Goal: Communication & Community: Answer question/provide support

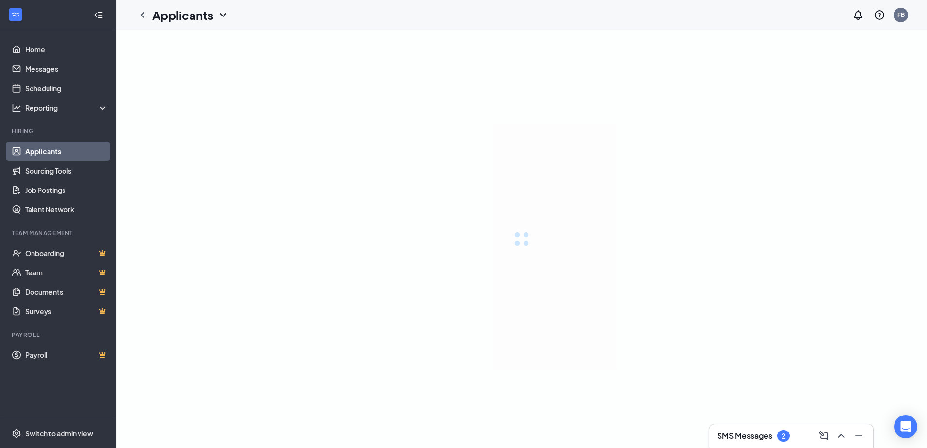
click at [742, 437] on h3 "SMS Messages" at bounding box center [744, 436] width 55 height 11
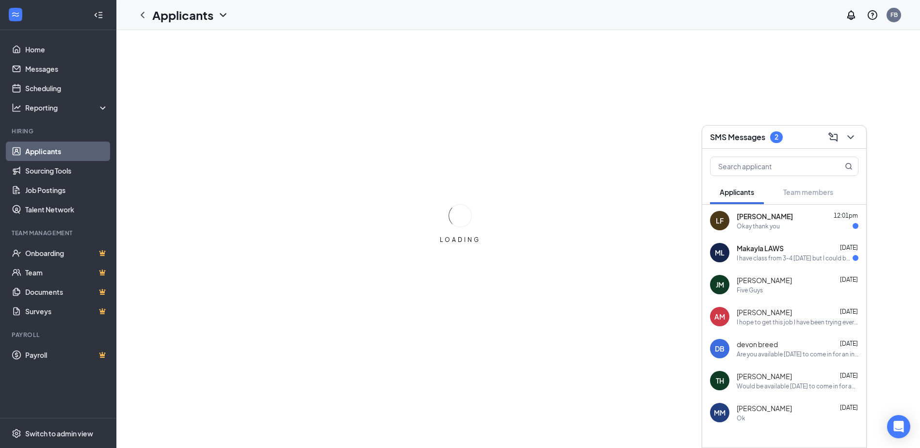
click at [790, 261] on div "I have class from 3-4 [DATE] but I could before or after that time" at bounding box center [795, 258] width 116 height 8
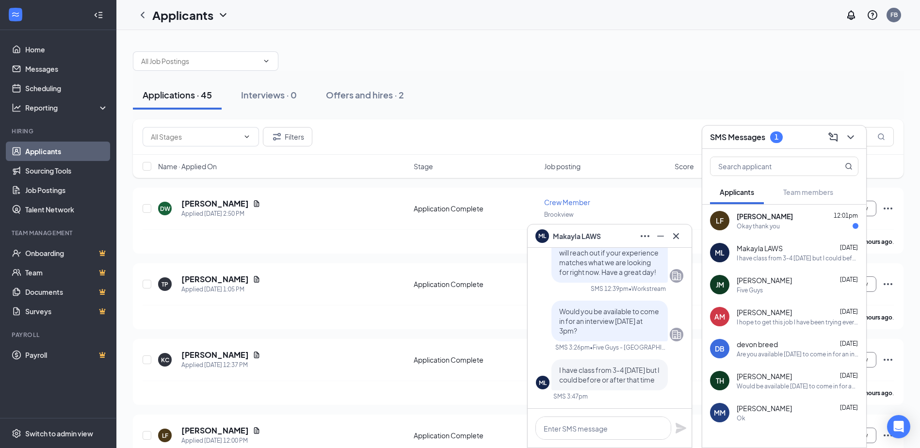
click at [765, 224] on div "Okay thank you" at bounding box center [758, 226] width 43 height 8
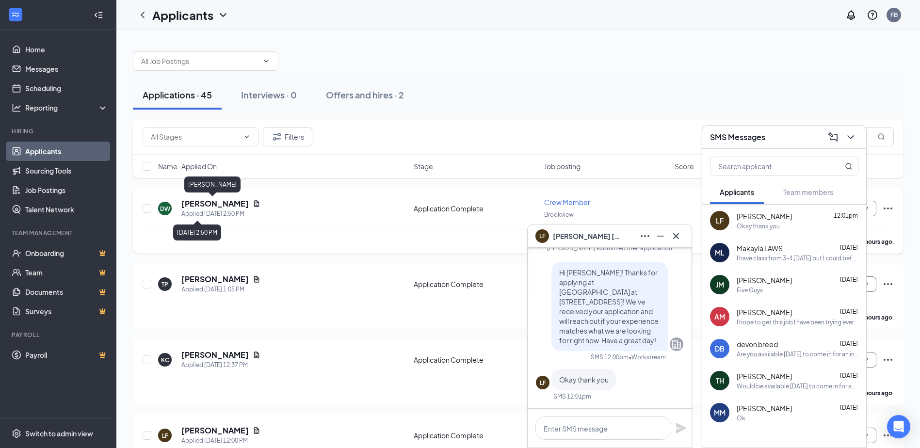
click at [222, 208] on h5 "[PERSON_NAME]" at bounding box center [214, 203] width 67 height 11
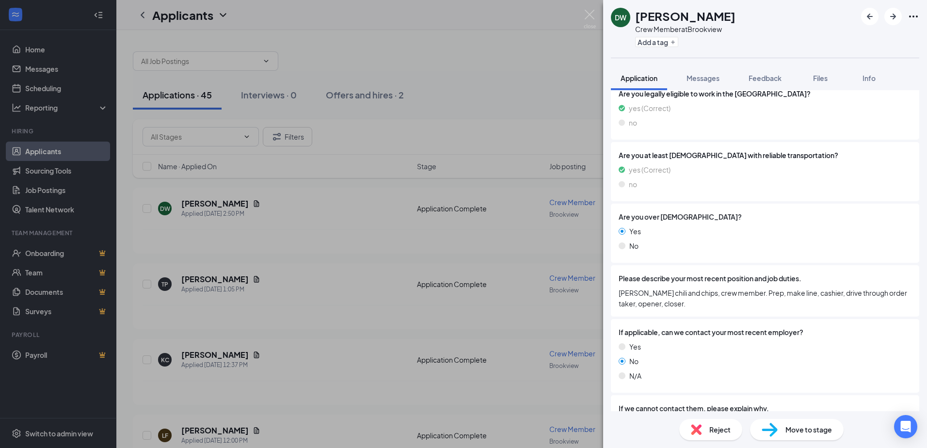
scroll to position [259, 0]
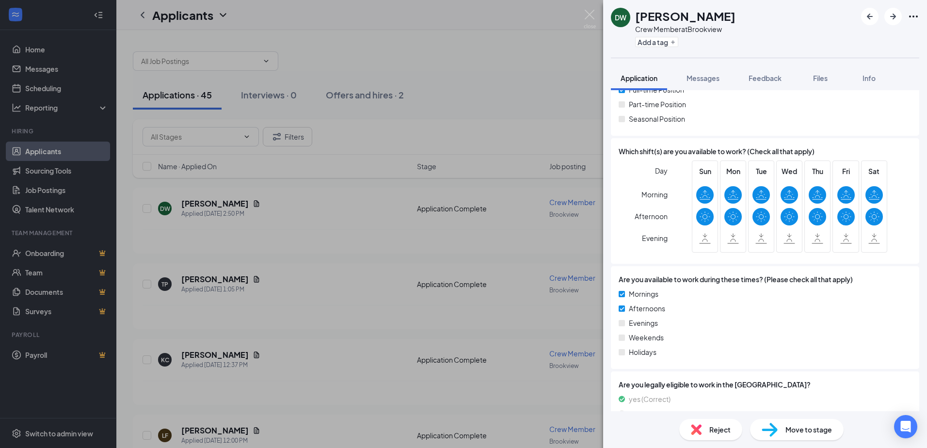
click at [213, 225] on div "DW [PERSON_NAME] Crew Member at [GEOGRAPHIC_DATA] Add a tag Application Message…" at bounding box center [463, 224] width 927 height 448
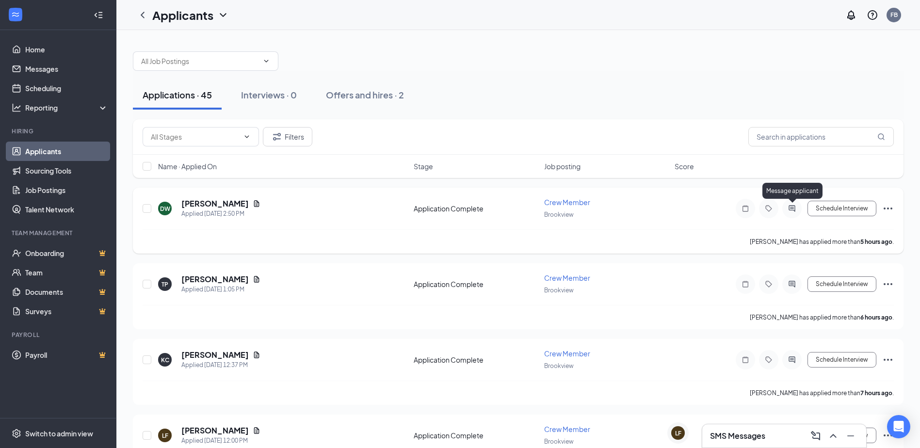
click at [792, 211] on icon "ActiveChat" at bounding box center [792, 209] width 12 height 8
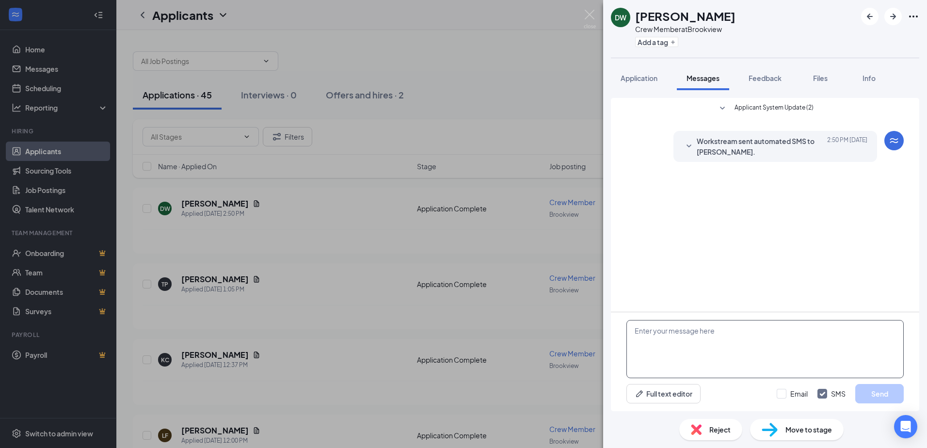
click at [741, 338] on textarea at bounding box center [765, 349] width 277 height 58
type textarea "C"
click at [814, 336] on textarea "Are you available [DATE] at 11am for an interview" at bounding box center [765, 349] width 277 height 58
click at [700, 330] on textarea "Are you available [DATE] at 11am for an interview?" at bounding box center [765, 349] width 277 height 58
click at [721, 259] on div "Applicant System Update (2) Workstream sent automated SMS to [PERSON_NAME]. [DA…" at bounding box center [765, 205] width 308 height 214
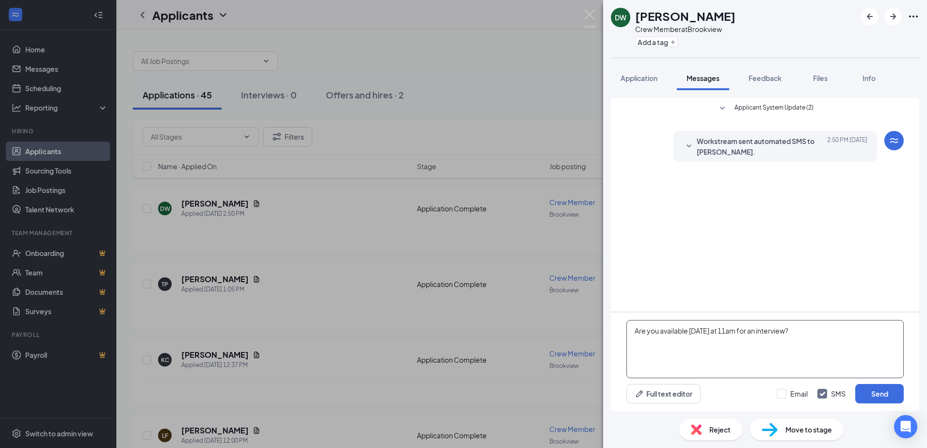
click at [699, 328] on textarea "Are you available [DATE] at 11am for an interview?" at bounding box center [765, 349] width 277 height 58
type textarea "Are you available on [DATE] at 11am for an interview?"
click at [886, 396] on button "Send" at bounding box center [879, 393] width 48 height 19
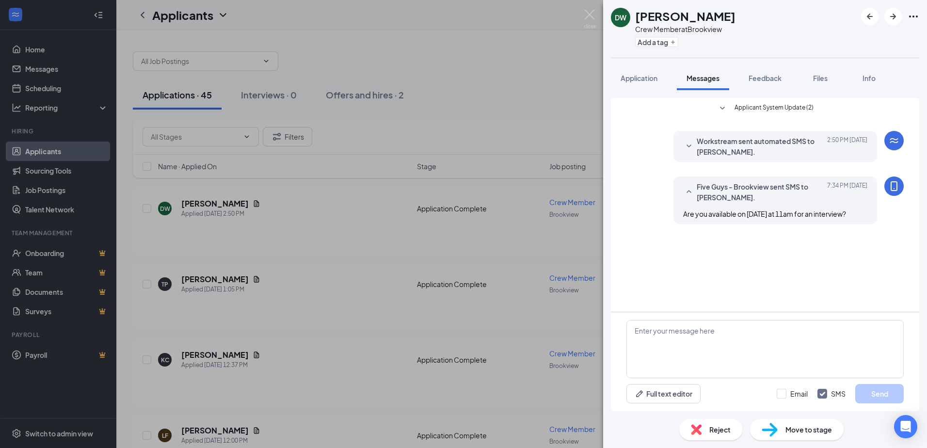
click at [564, 68] on div "DW [PERSON_NAME] Crew Member at [GEOGRAPHIC_DATA] Add a tag Application Message…" at bounding box center [463, 224] width 927 height 448
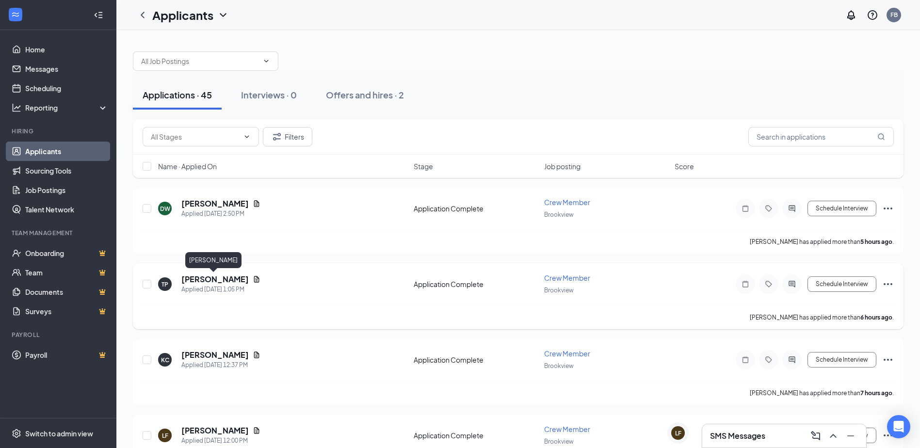
click at [208, 279] on h5 "[PERSON_NAME]" at bounding box center [214, 279] width 67 height 11
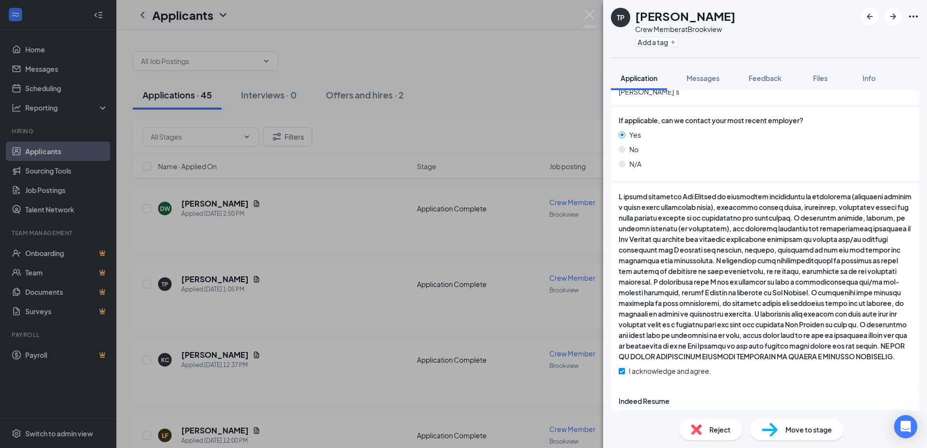
scroll to position [777, 0]
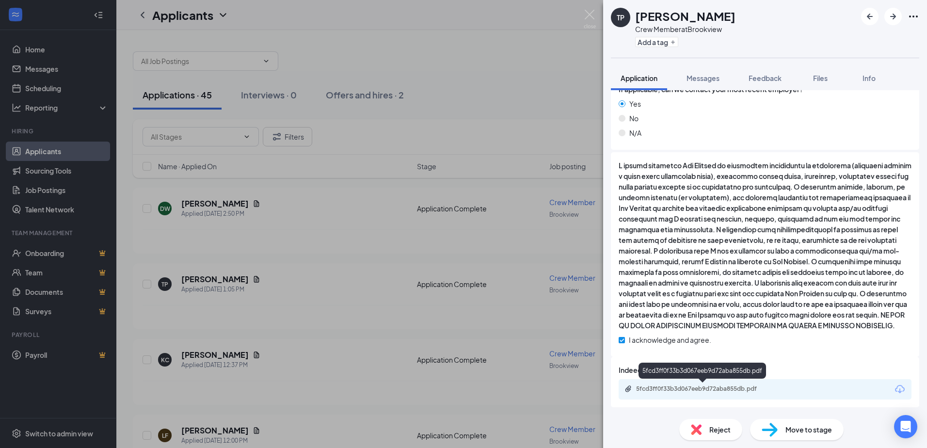
click at [741, 387] on div "5fcd3ff0f33b3d067eeb9d72aba855db.pdf" at bounding box center [704, 389] width 136 height 8
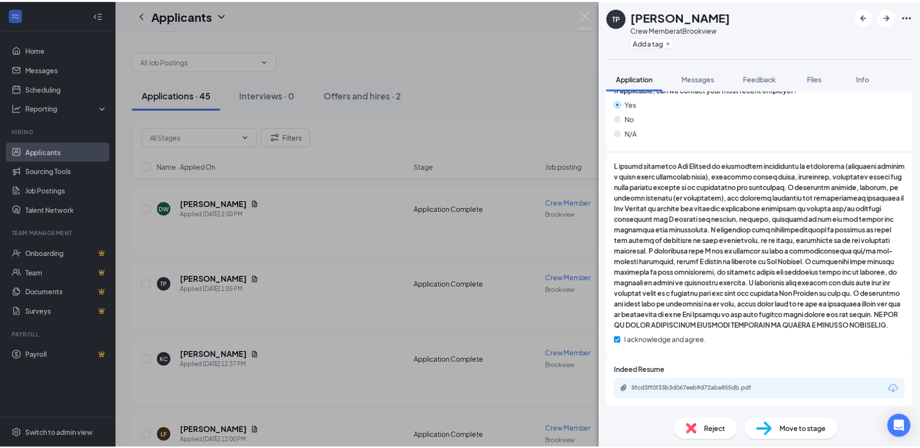
scroll to position [773, 0]
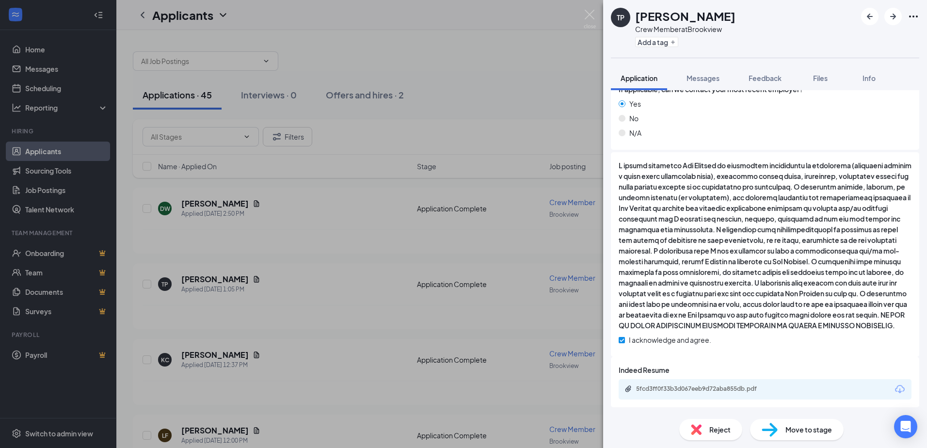
click at [342, 295] on div "TP [PERSON_NAME] Crew Member at [GEOGRAPHIC_DATA] Add a tag Application Message…" at bounding box center [463, 224] width 927 height 448
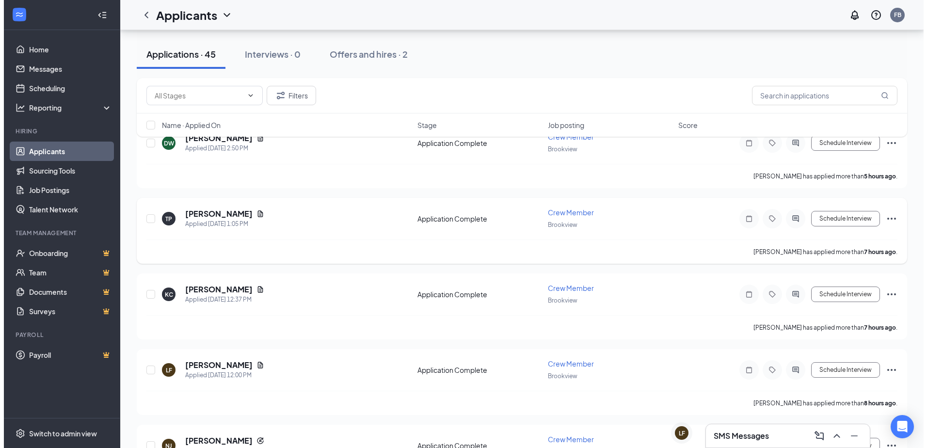
scroll to position [97, 0]
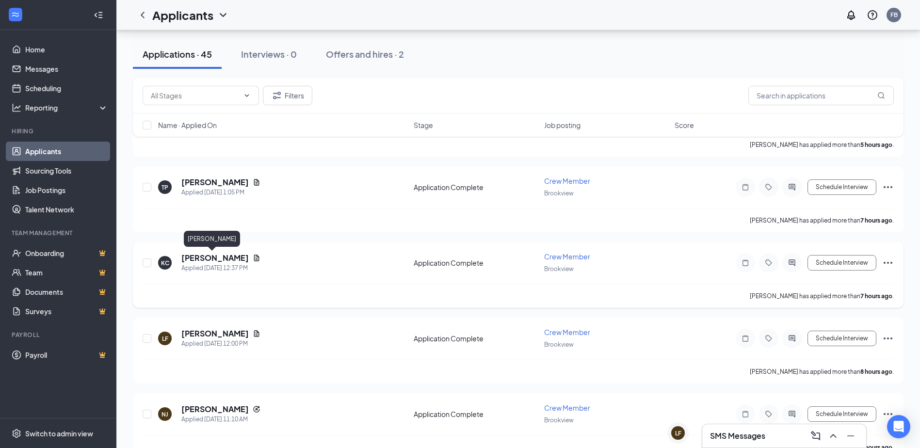
click at [203, 260] on h5 "[PERSON_NAME]" at bounding box center [214, 258] width 67 height 11
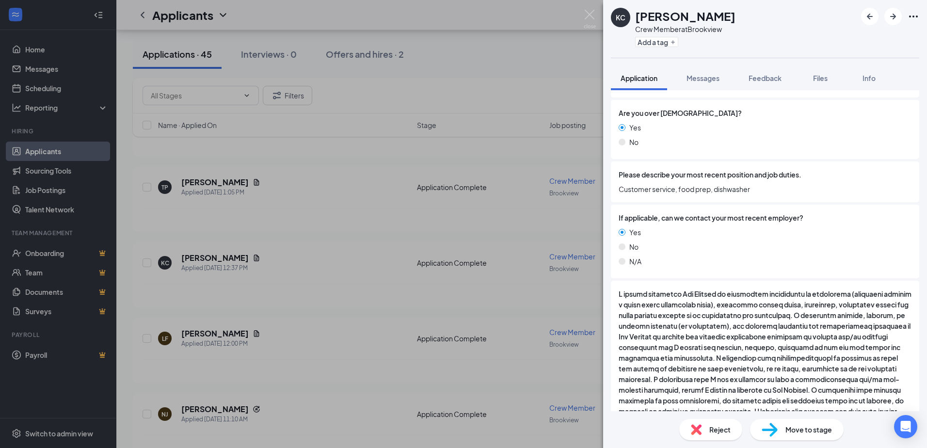
scroll to position [777, 0]
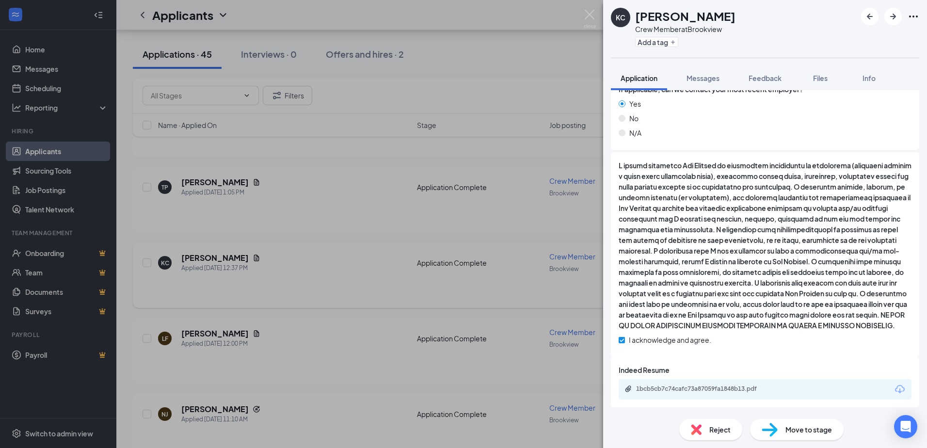
drag, startPoint x: 364, startPoint y: 227, endPoint x: 333, endPoint y: 273, distance: 55.1
click at [364, 227] on div "[PERSON_NAME] [PERSON_NAME] Crew Member at [GEOGRAPHIC_DATA] Add a tag Applicat…" at bounding box center [463, 224] width 927 height 448
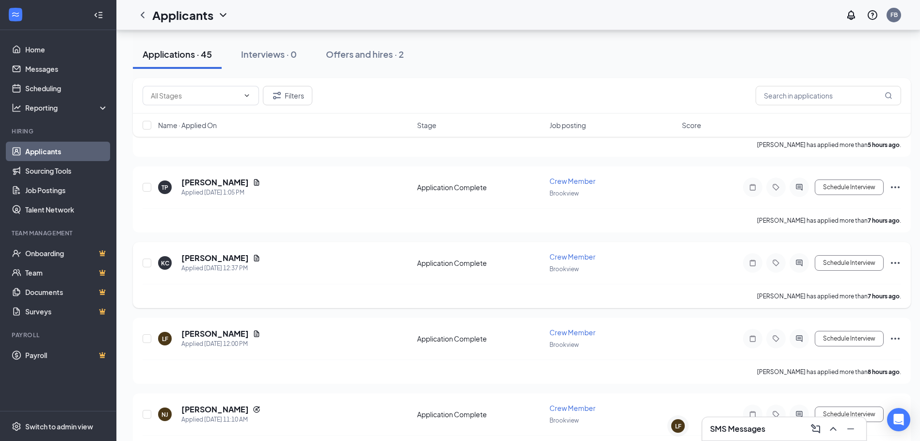
click at [297, 274] on div "KC [PERSON_NAME] Applied [DATE] 12:37 PM Application Complete Crew Member Brook…" at bounding box center [522, 268] width 758 height 32
click at [801, 263] on icon "ActiveChat" at bounding box center [799, 262] width 6 height 6
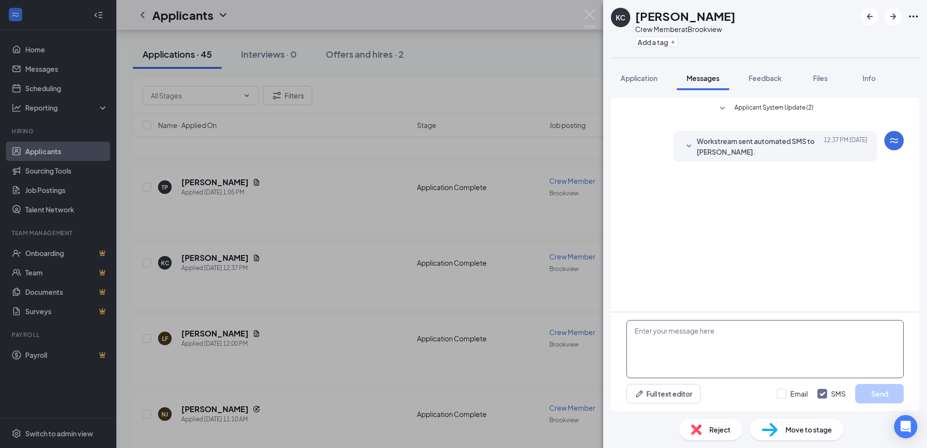
click at [694, 335] on textarea at bounding box center [765, 349] width 277 height 58
type textarea "Can you come in [DATE][DATE] 10:30am for an interview?"
click at [886, 390] on button "Send" at bounding box center [879, 393] width 48 height 19
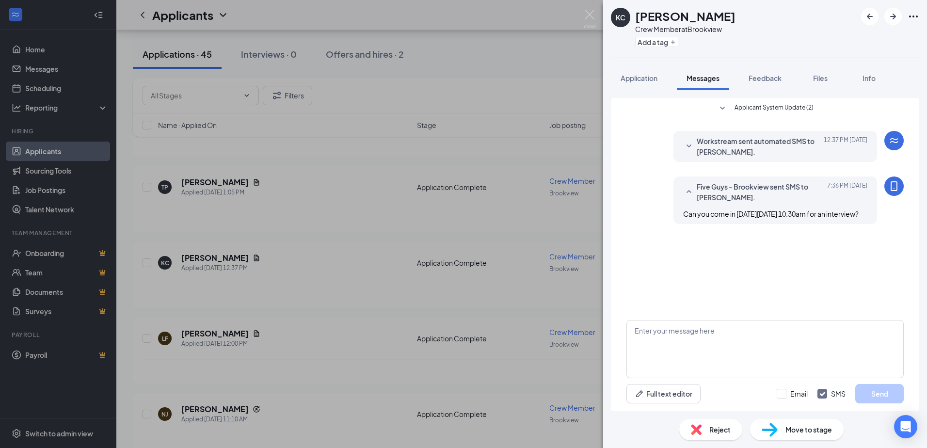
click at [481, 284] on div "KC [PERSON_NAME] Crew Member at [GEOGRAPHIC_DATA] Add a tag Application Message…" at bounding box center [463, 224] width 927 height 448
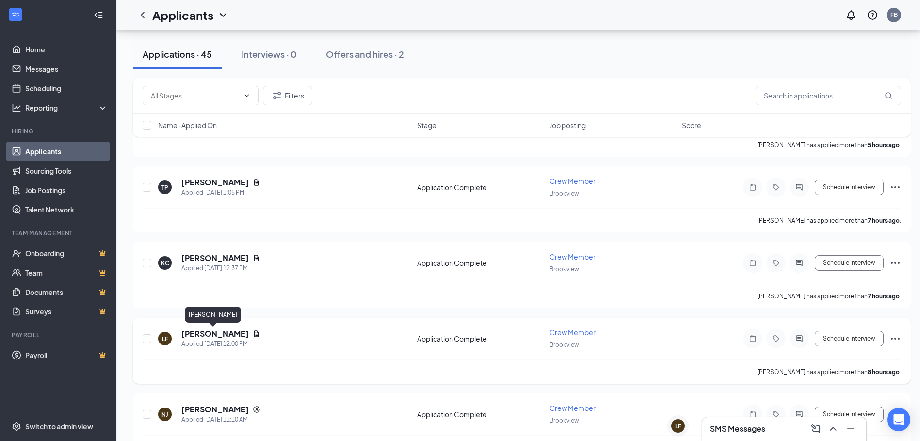
click at [229, 334] on h5 "[PERSON_NAME]" at bounding box center [214, 333] width 67 height 11
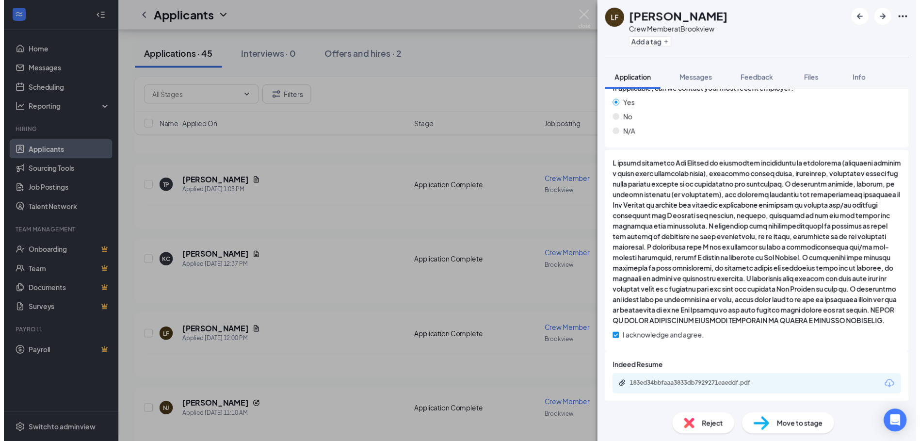
scroll to position [777, 0]
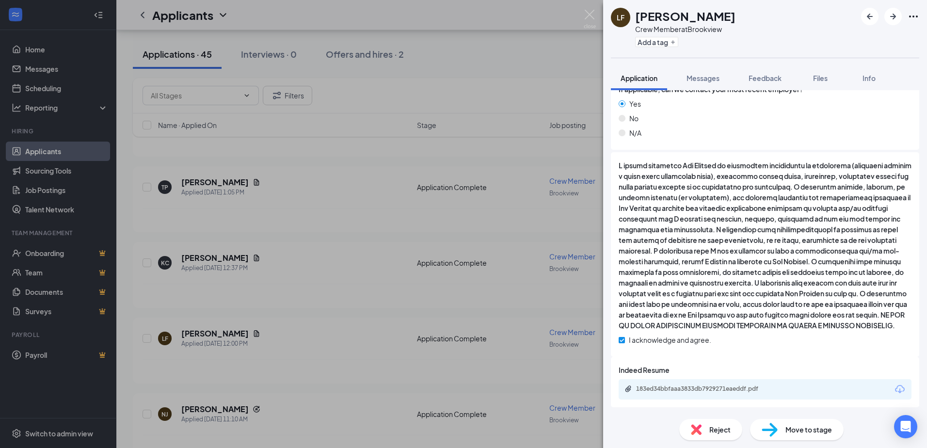
click at [308, 350] on div "LF [PERSON_NAME] Crew Member at [GEOGRAPHIC_DATA] Add a tag Application Message…" at bounding box center [463, 224] width 927 height 448
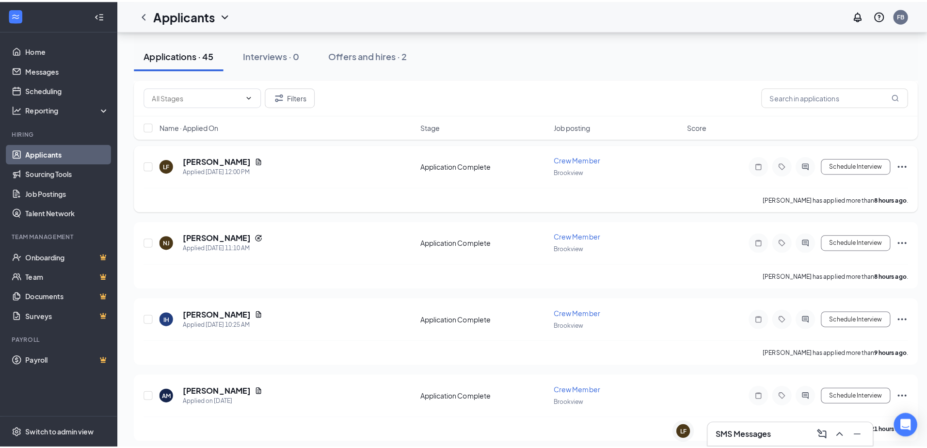
scroll to position [291, 0]
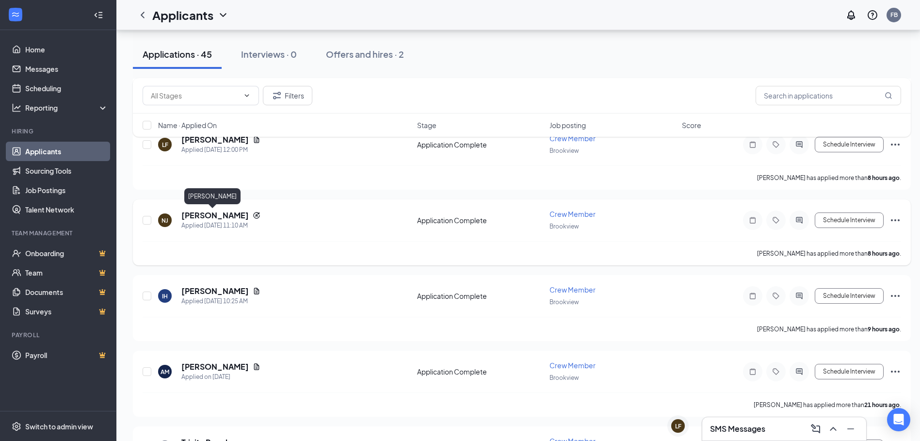
click at [218, 215] on h5 "[PERSON_NAME]" at bounding box center [214, 215] width 67 height 11
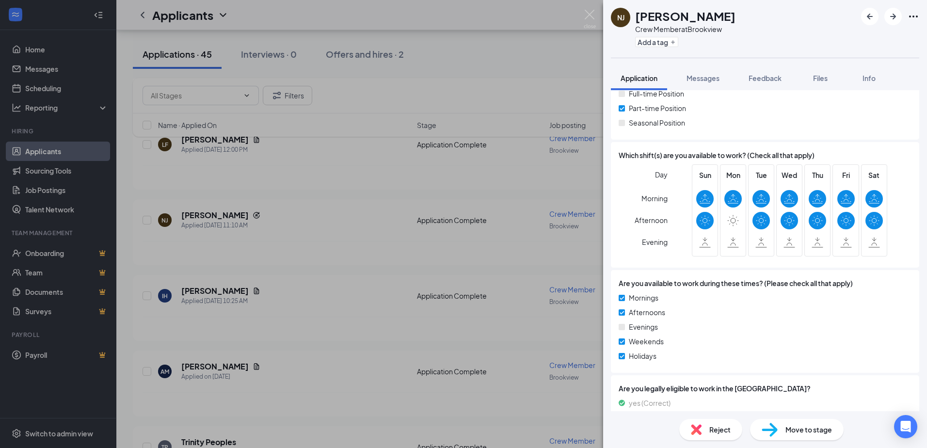
scroll to position [339, 0]
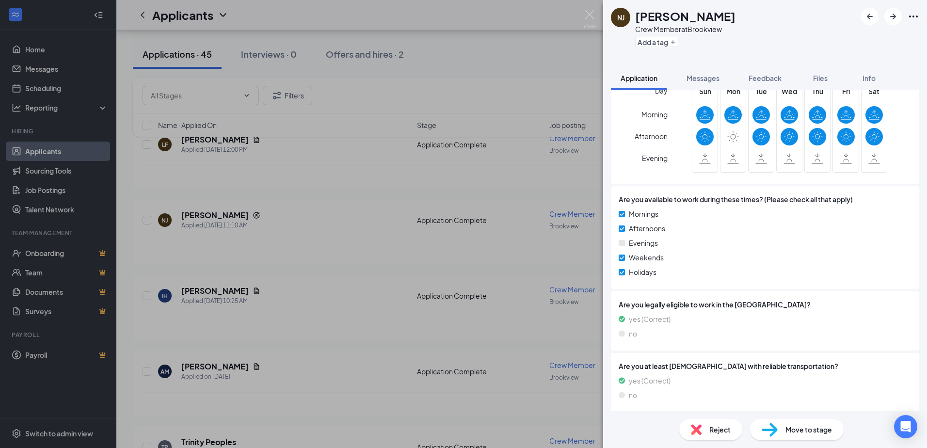
click at [356, 309] on div "NJ [PERSON_NAME] Crew Member at [GEOGRAPHIC_DATA] Add a tag Application Message…" at bounding box center [463, 224] width 927 height 448
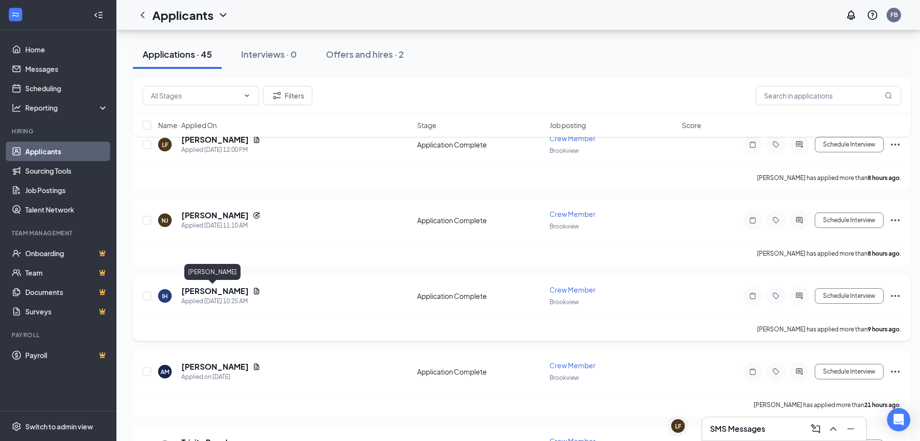
click at [202, 293] on h5 "[PERSON_NAME]" at bounding box center [214, 291] width 67 height 11
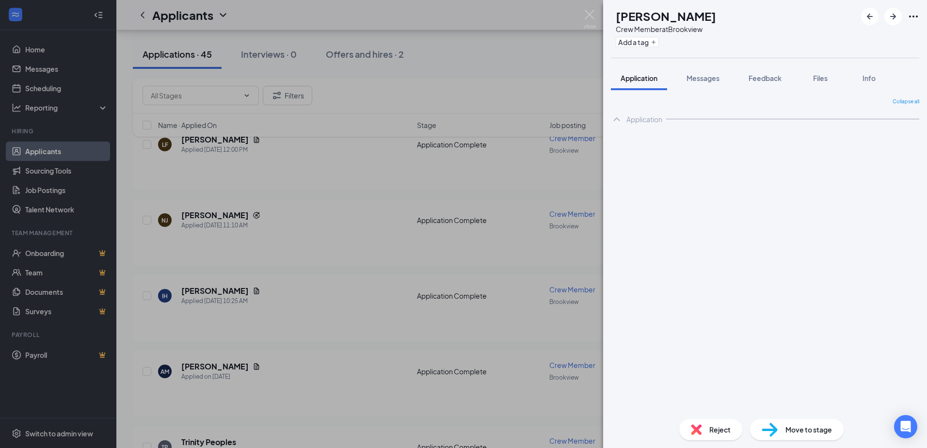
click at [332, 327] on div "IH [PERSON_NAME] Crew Member at [GEOGRAPHIC_DATA] Add a tag Application Message…" at bounding box center [463, 224] width 927 height 448
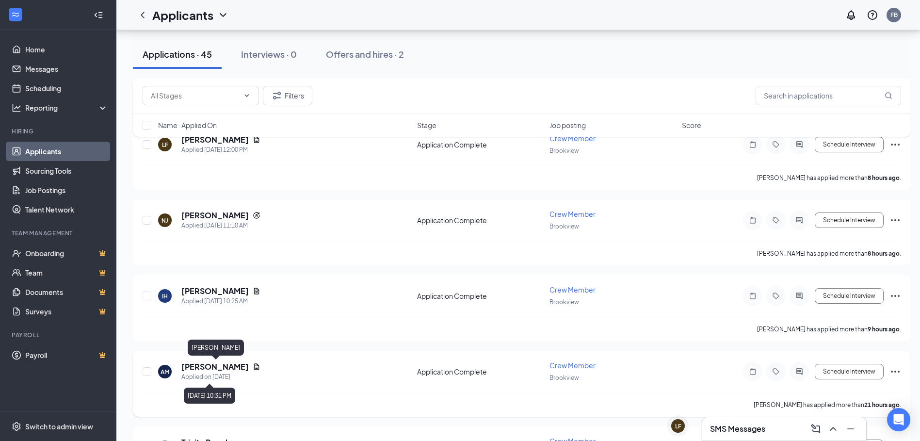
click at [239, 367] on h5 "[PERSON_NAME]" at bounding box center [214, 366] width 67 height 11
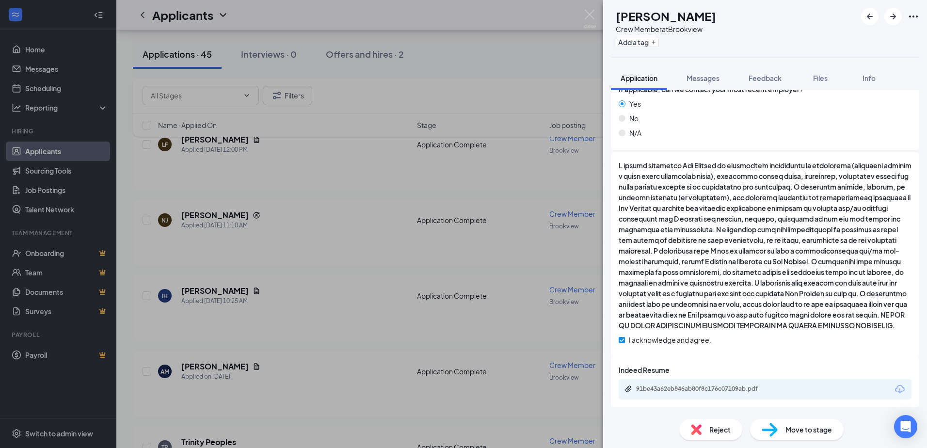
scroll to position [777, 0]
click at [740, 390] on div "91be43a62eb846ab80f8c176c07109ab.pdf" at bounding box center [704, 389] width 136 height 8
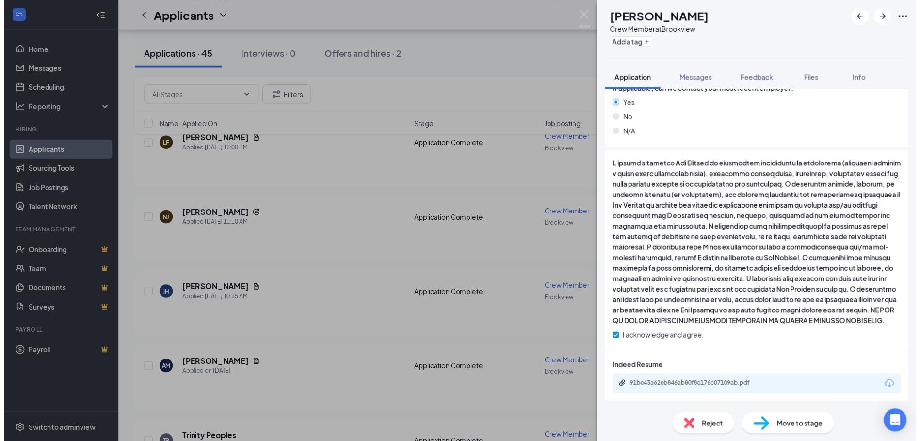
scroll to position [773, 0]
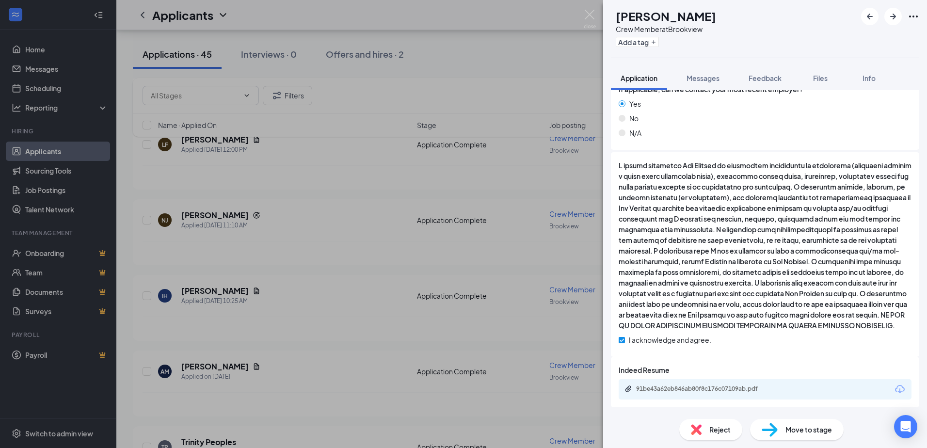
drag, startPoint x: 351, startPoint y: 308, endPoint x: 348, endPoint y: 343, distance: 35.5
click at [350, 308] on div "AM [PERSON_NAME] Crew Member at [GEOGRAPHIC_DATA] Add a tag Application Message…" at bounding box center [463, 224] width 927 height 448
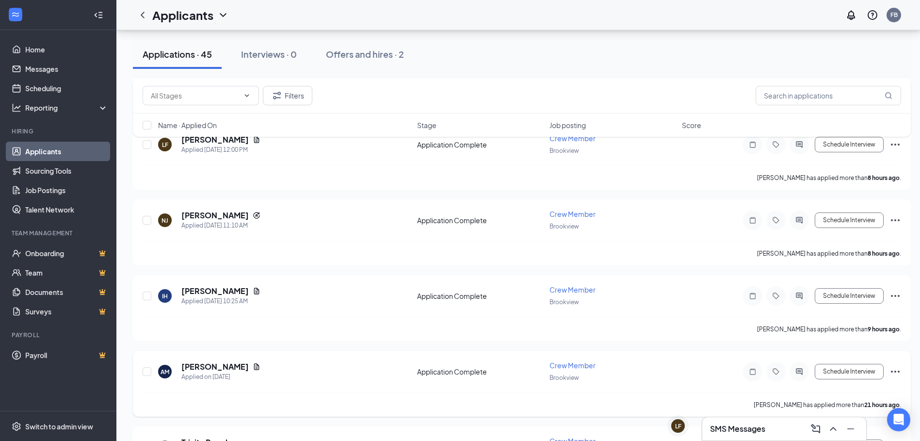
click at [360, 369] on div "AM [PERSON_NAME] Applied on [DATE]" at bounding box center [284, 371] width 253 height 20
click at [804, 375] on icon "ActiveChat" at bounding box center [799, 372] width 12 height 8
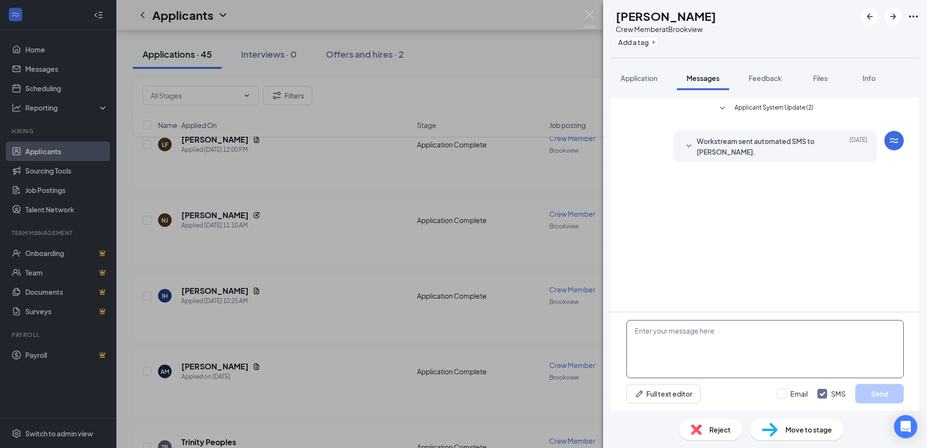
click at [767, 333] on textarea at bounding box center [765, 349] width 277 height 58
type textarea "Can you come in [DATE] at 10:45am for an interview?"
click at [877, 398] on button "Send" at bounding box center [879, 393] width 48 height 19
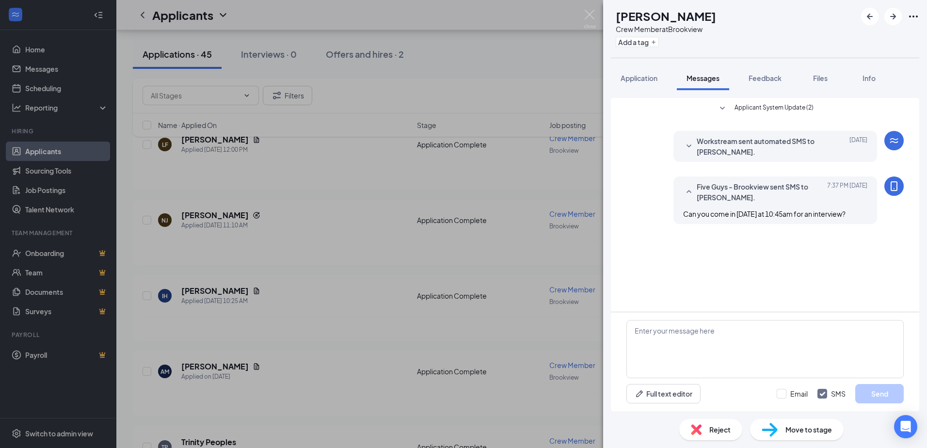
click at [513, 188] on div "AM [PERSON_NAME] Crew Member at [GEOGRAPHIC_DATA] Add a tag Application Message…" at bounding box center [463, 224] width 927 height 448
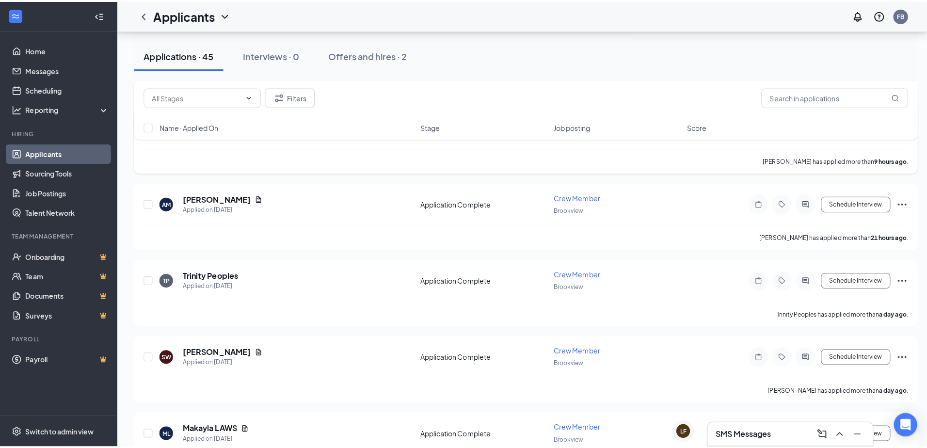
scroll to position [485, 0]
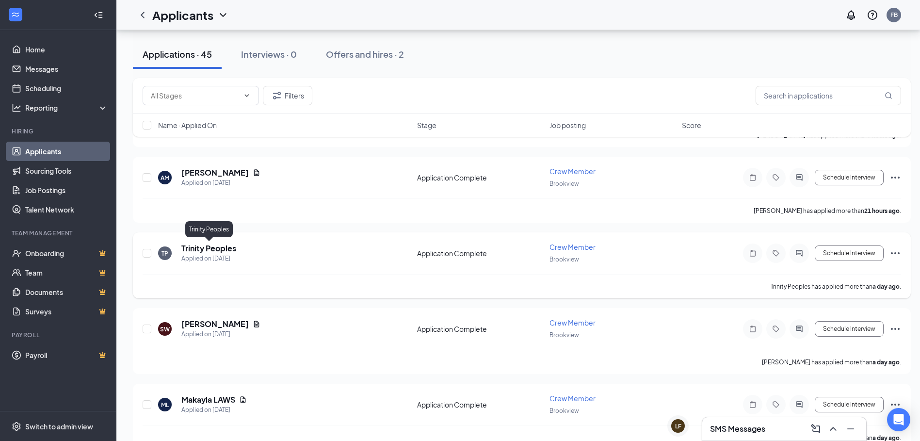
click at [222, 252] on h5 "Trinity Peoples" at bounding box center [208, 248] width 55 height 11
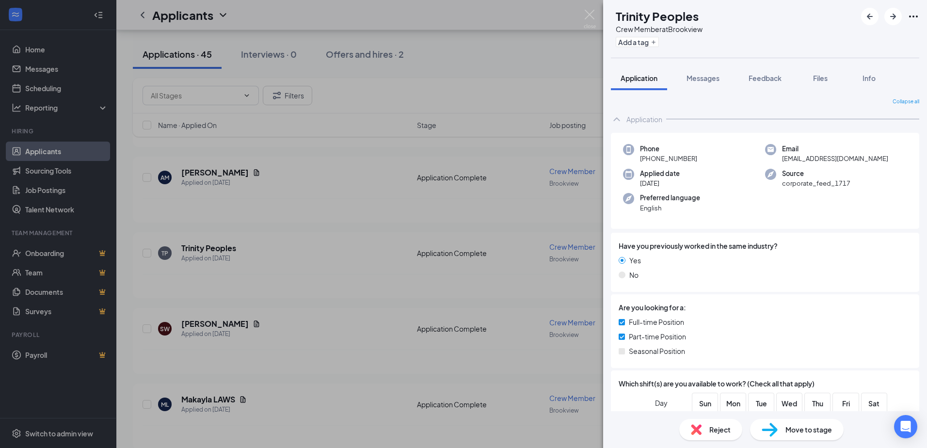
click at [291, 262] on div "TP Trinity Peoples Crew Member at [GEOGRAPHIC_DATA] Add a tag Application Messa…" at bounding box center [463, 224] width 927 height 448
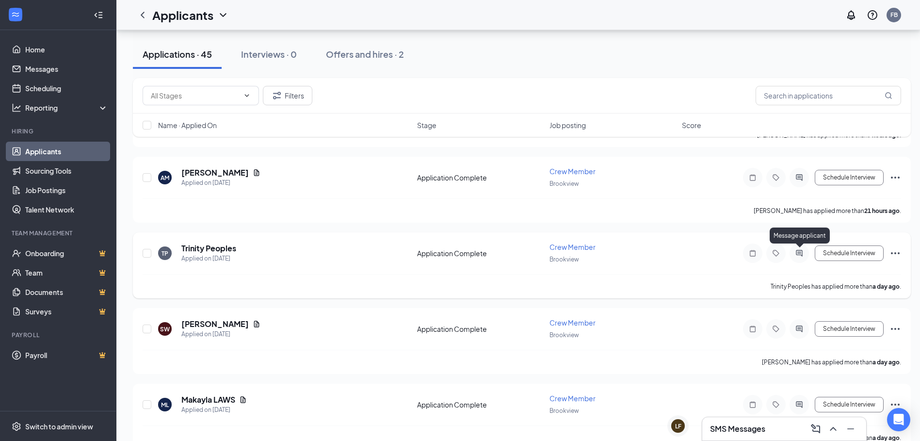
click at [801, 256] on icon "ActiveChat" at bounding box center [799, 253] width 12 height 8
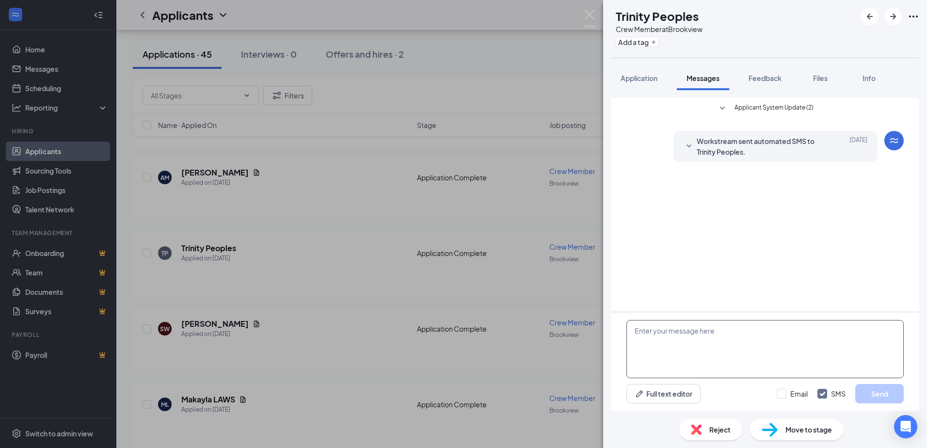
click at [731, 341] on textarea at bounding box center [765, 349] width 277 height 58
click at [714, 331] on textarea "Can you come in [DATE] for an interview?" at bounding box center [765, 349] width 277 height 58
click at [692, 332] on textarea "Can you come in [DATE] at 11:00am for an interview?" at bounding box center [765, 349] width 277 height 58
click at [688, 334] on textarea "Can you come in [DATE] at 11:00am for an interview?" at bounding box center [765, 349] width 277 height 58
type textarea "Can you come in [DATE] at 11:00am for an interview?"
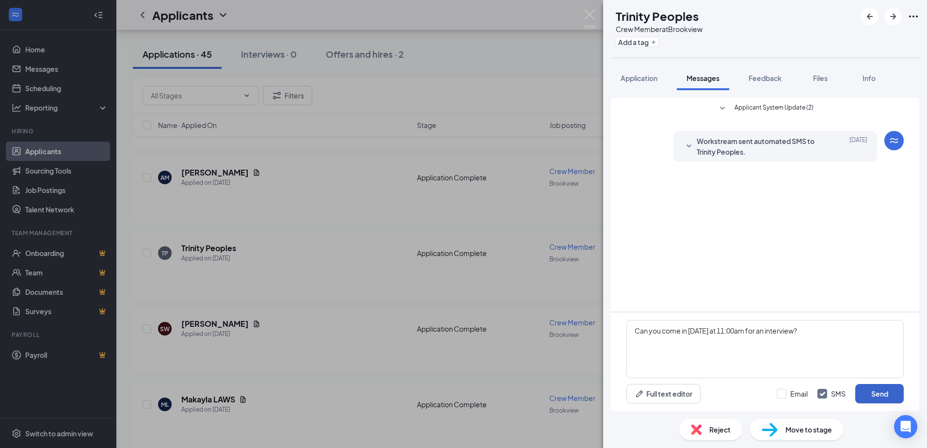
click at [892, 393] on button "Send" at bounding box center [879, 393] width 48 height 19
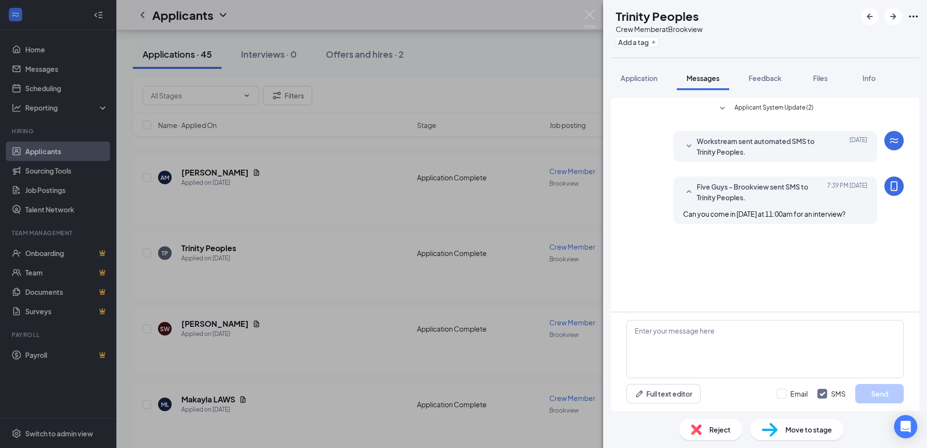
click at [323, 339] on div "TP Trinity Peoples Crew Member at [GEOGRAPHIC_DATA] Add a tag Application Messa…" at bounding box center [463, 224] width 927 height 448
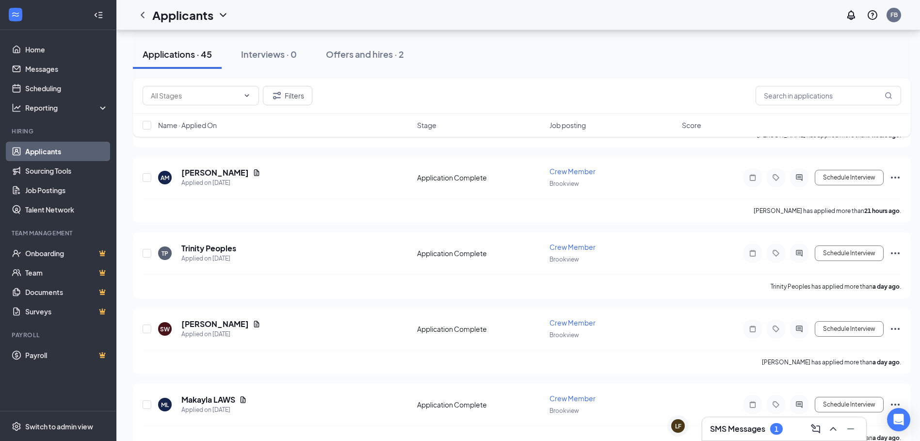
click at [723, 420] on div "SMS Messages 1" at bounding box center [784, 428] width 164 height 23
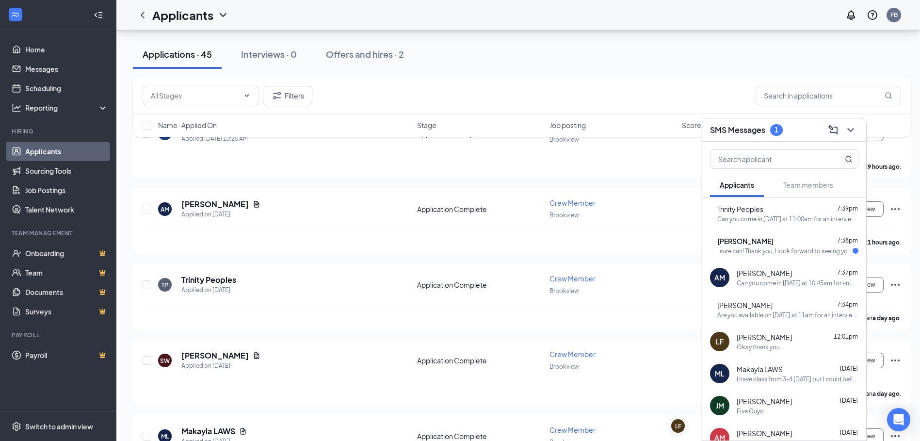
scroll to position [194, 0]
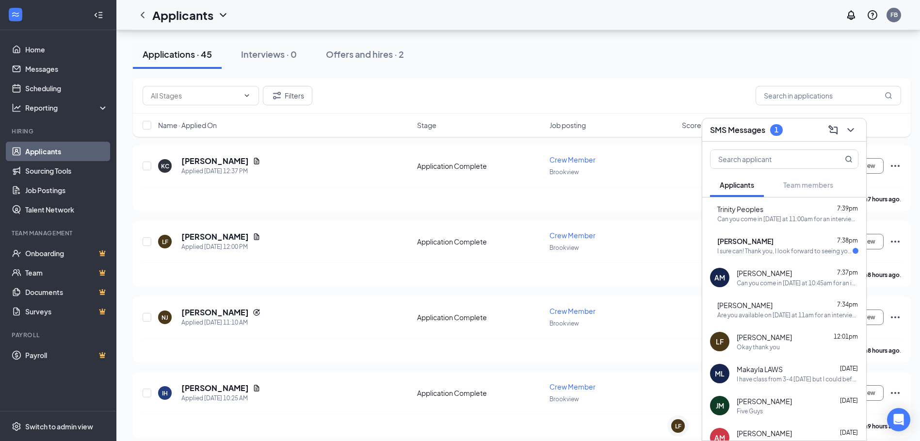
click at [774, 247] on div "I sure can! Thank you, I look forward to seeing you then!" at bounding box center [784, 251] width 135 height 8
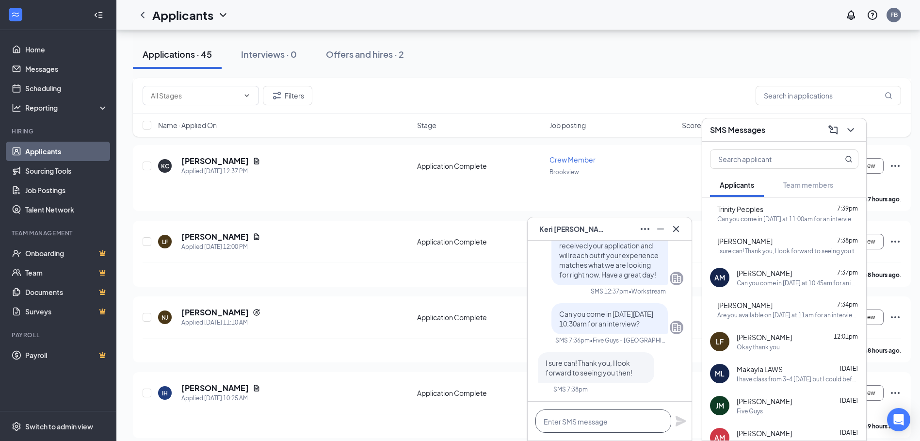
click at [593, 426] on textarea at bounding box center [603, 420] width 136 height 23
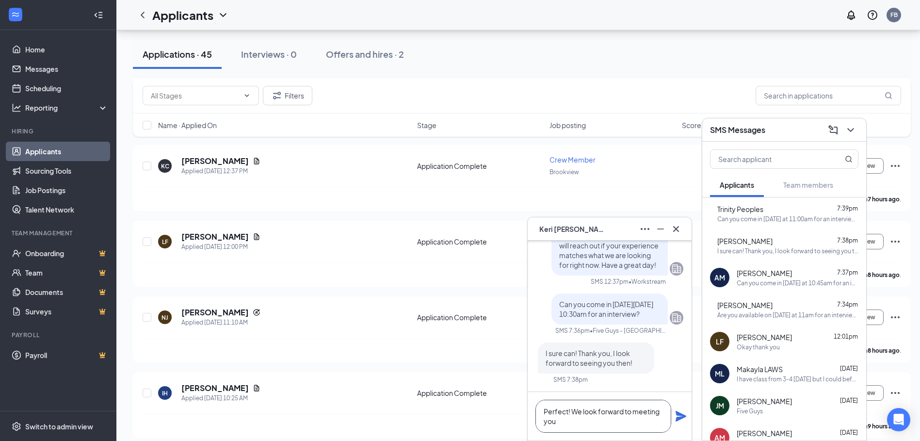
type textarea "Perfect! We look forward to meeting you"
click at [686, 419] on icon "Plane" at bounding box center [681, 416] width 12 height 12
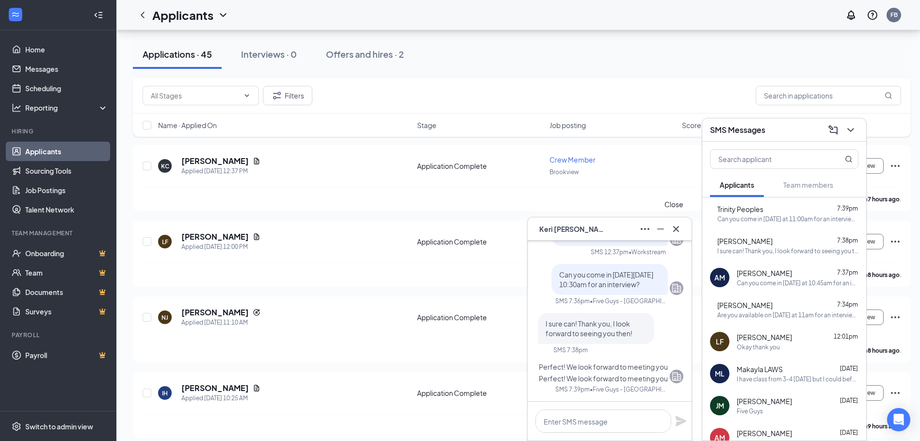
click at [674, 230] on icon "Cross" at bounding box center [676, 229] width 12 height 12
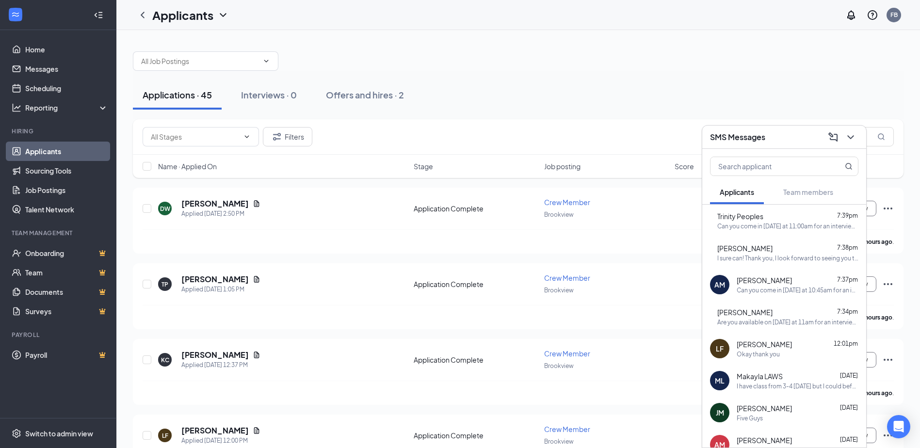
click at [782, 52] on div at bounding box center [518, 56] width 771 height 29
click at [226, 354] on h5 "[PERSON_NAME]" at bounding box center [214, 355] width 67 height 11
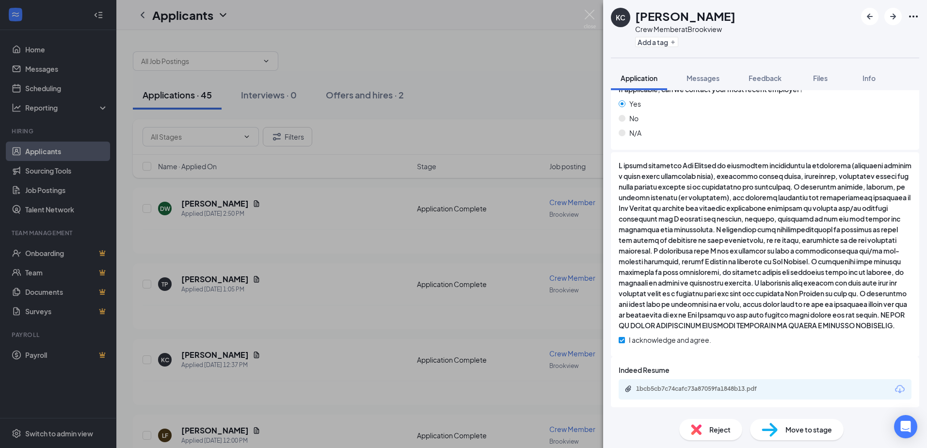
scroll to position [777, 0]
click at [739, 390] on div "1bcb5cb7c74cafc73a87059fa1848b13.pdf" at bounding box center [704, 389] width 136 height 8
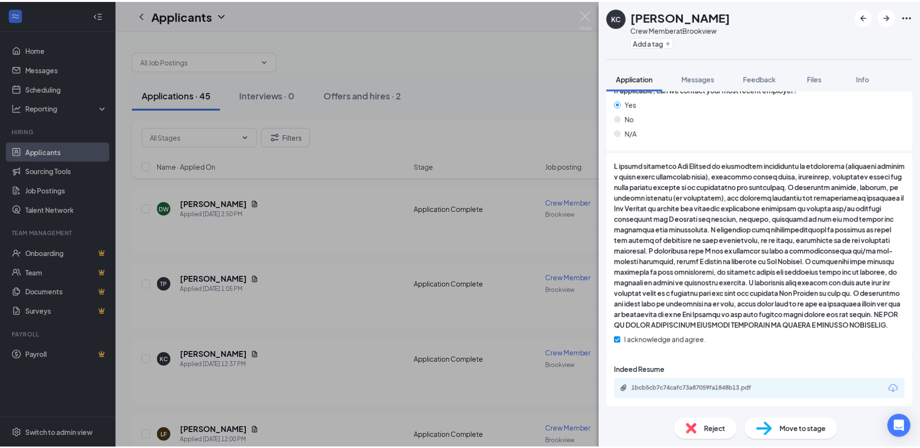
scroll to position [773, 0]
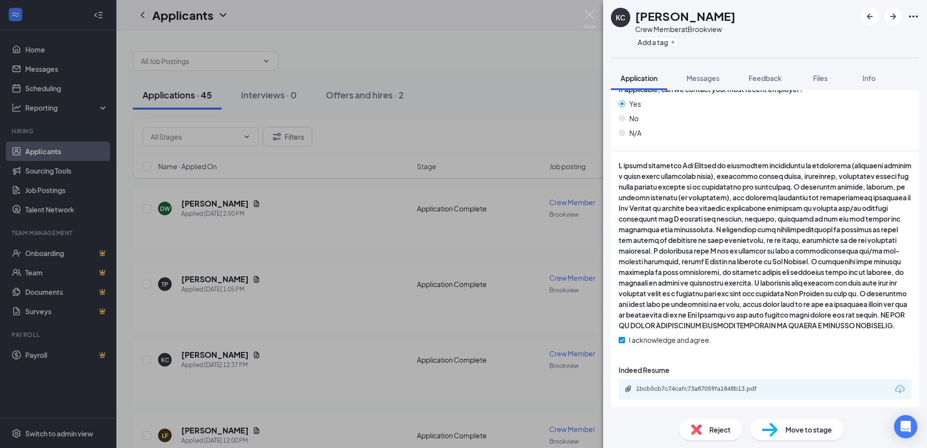
click at [305, 225] on div "[PERSON_NAME] [PERSON_NAME] Crew Member at [GEOGRAPHIC_DATA] Add a tag Applicat…" at bounding box center [463, 224] width 927 height 448
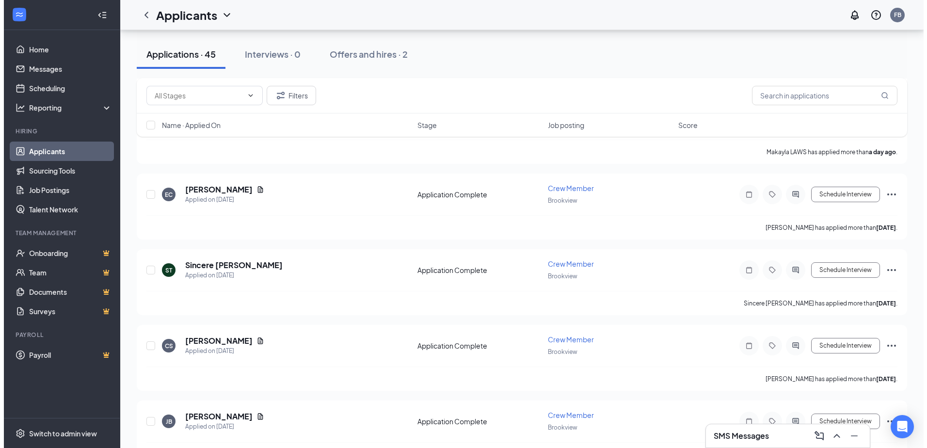
scroll to position [776, 0]
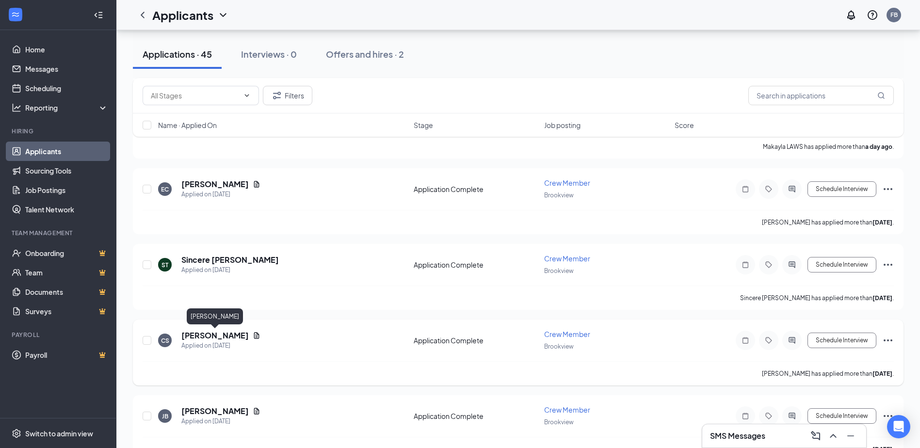
click at [246, 338] on h5 "[PERSON_NAME]" at bounding box center [214, 335] width 67 height 11
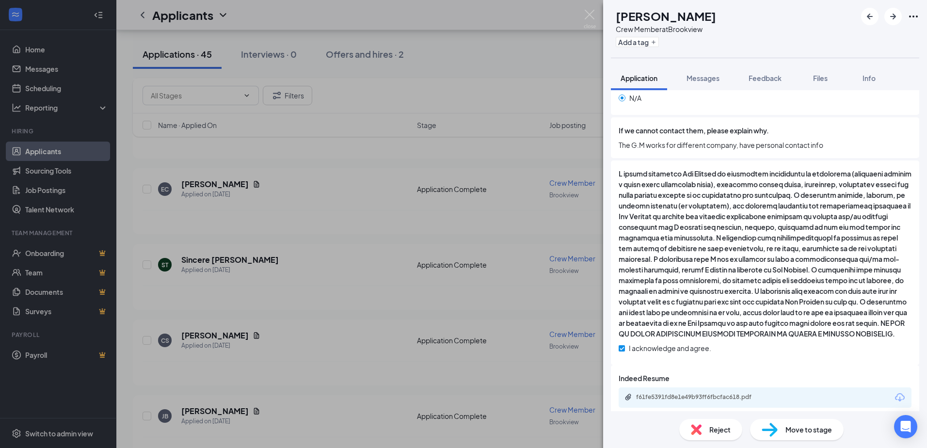
scroll to position [820, 0]
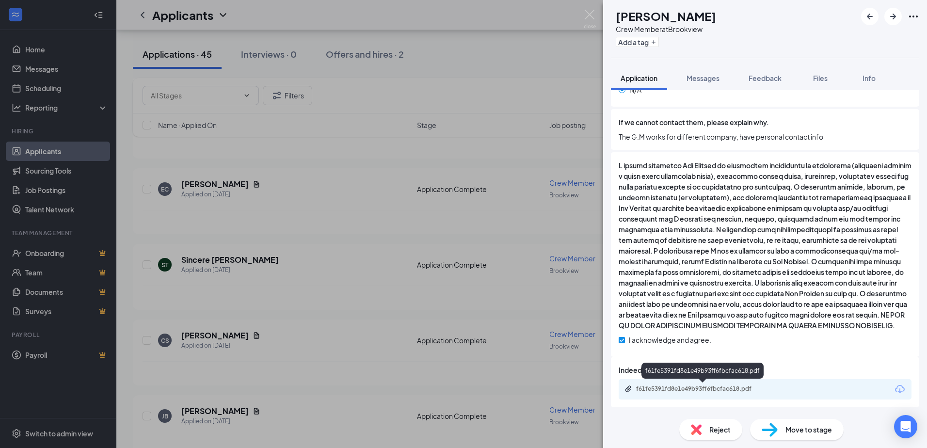
click at [728, 387] on div "f61fe5391fd8e1e49b93ff6fbcfac618.pdf" at bounding box center [704, 389] width 136 height 8
click at [515, 71] on div "[PERSON_NAME] Crew Member at [GEOGRAPHIC_DATA] Add a tag Application Messages F…" at bounding box center [463, 224] width 927 height 448
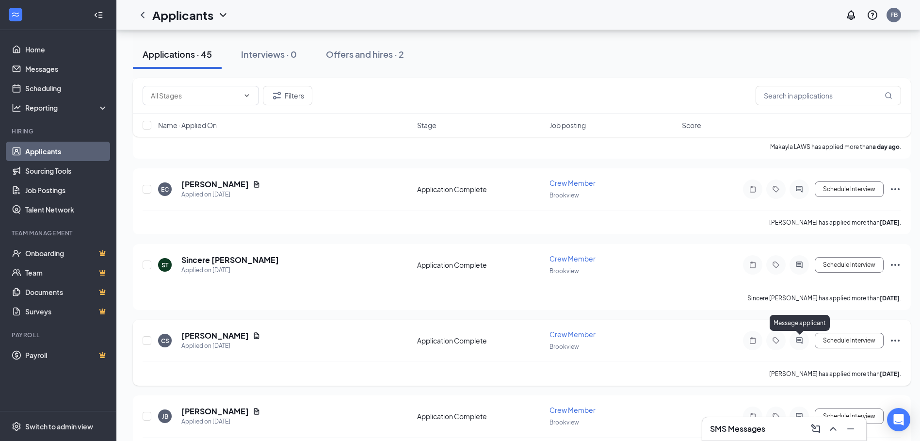
click at [801, 341] on icon "ActiveChat" at bounding box center [799, 341] width 12 height 8
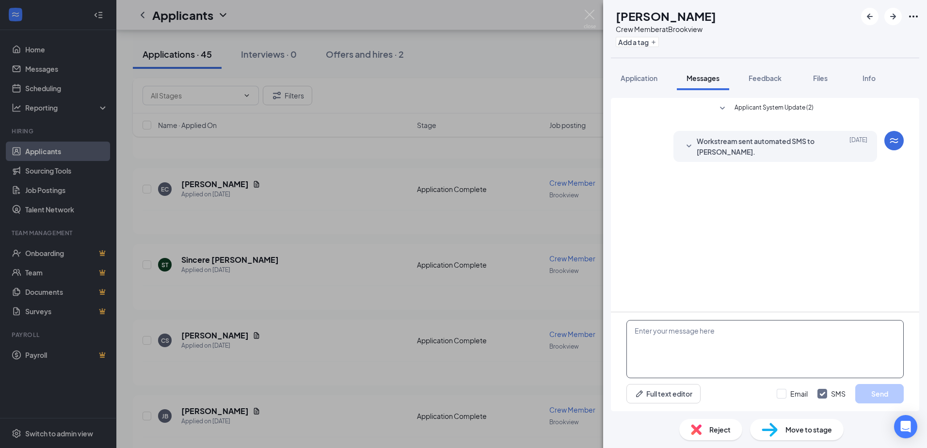
click at [735, 364] on textarea at bounding box center [765, 349] width 277 height 58
type textarea "W"
click at [743, 329] on textarea "Can you come in [DATE] for an interview?" at bounding box center [765, 349] width 277 height 58
type textarea "Can you come in [DATE] 3:30 for an interview?"
click at [886, 388] on button "Send" at bounding box center [879, 393] width 48 height 19
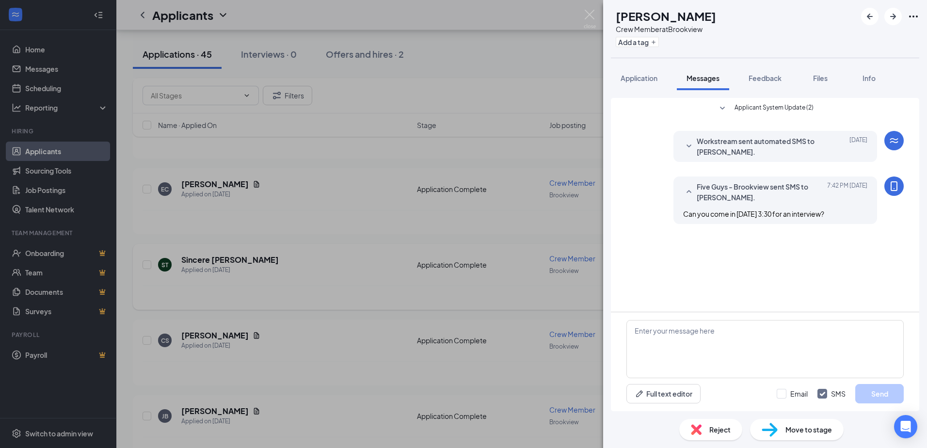
drag, startPoint x: 412, startPoint y: 281, endPoint x: 398, endPoint y: 285, distance: 14.7
click at [409, 280] on div "[PERSON_NAME] Crew Member at [GEOGRAPHIC_DATA] Add a tag Application Messages F…" at bounding box center [463, 224] width 927 height 448
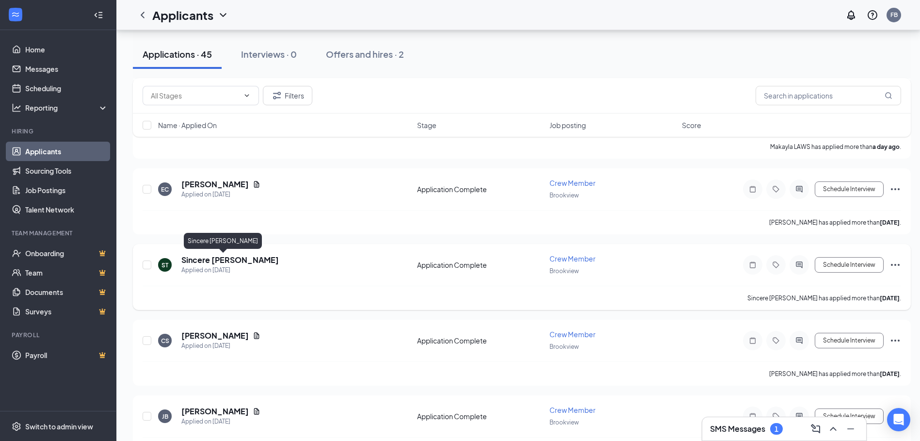
click at [197, 260] on h5 "Sincere [PERSON_NAME]" at bounding box center [229, 260] width 97 height 11
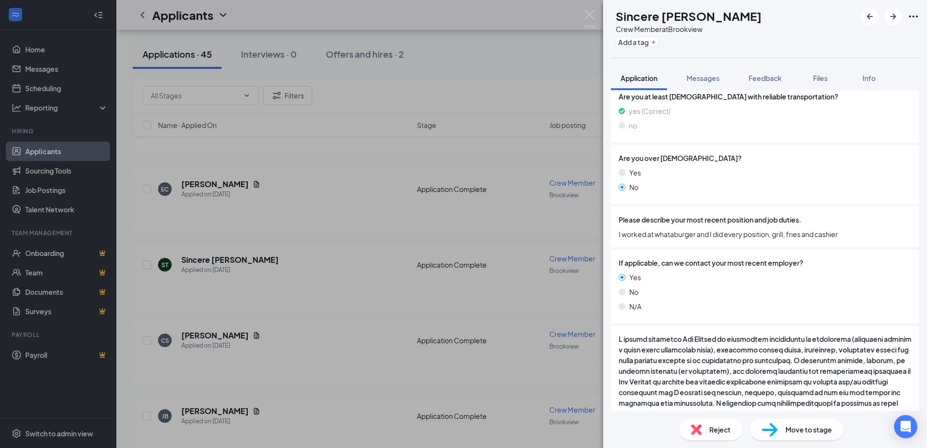
scroll to position [723, 0]
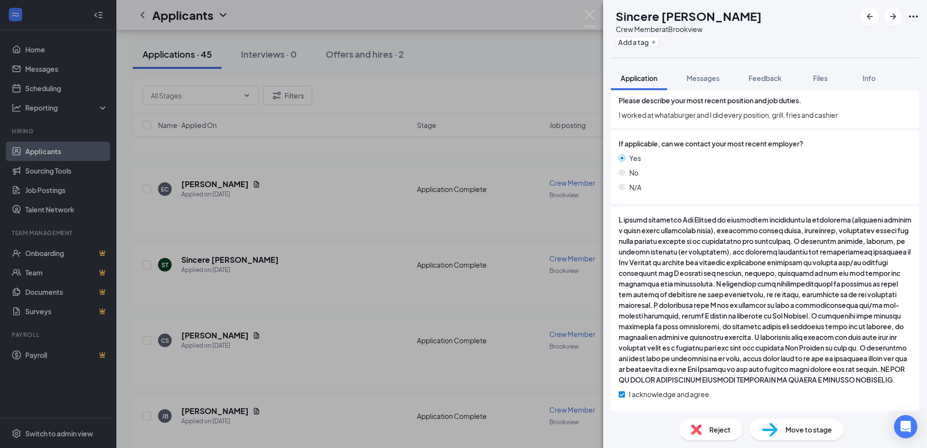
click at [269, 203] on div "ST Sincere [PERSON_NAME] Crew Member at [GEOGRAPHIC_DATA] Add a tag Application…" at bounding box center [463, 224] width 927 height 448
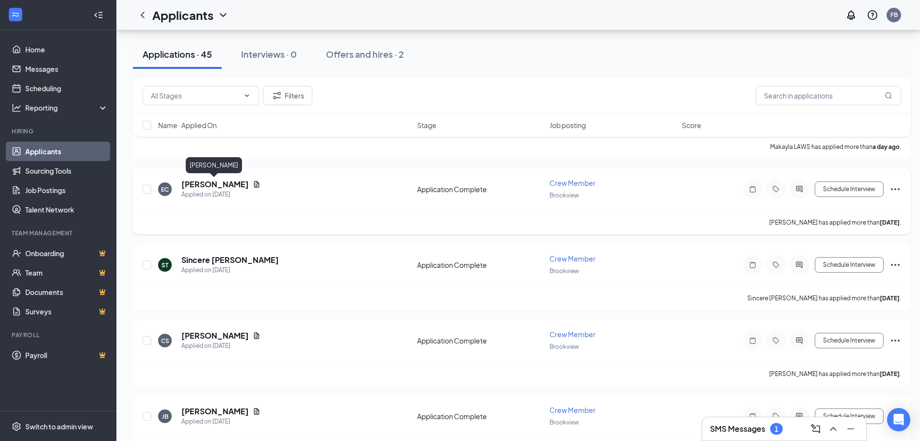
click at [218, 181] on h5 "[PERSON_NAME]" at bounding box center [214, 184] width 67 height 11
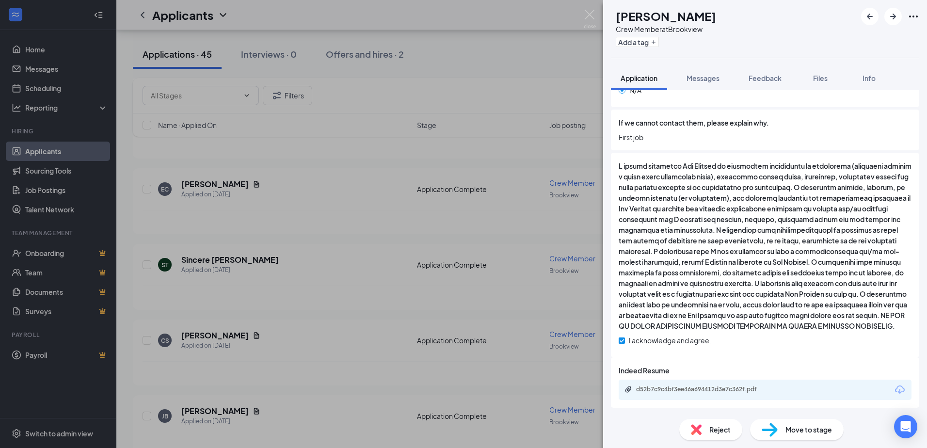
scroll to position [820, 0]
click at [677, 390] on div "d52b7c9c4bf3ee46a694412d3e7c362f.pdf" at bounding box center [704, 389] width 136 height 8
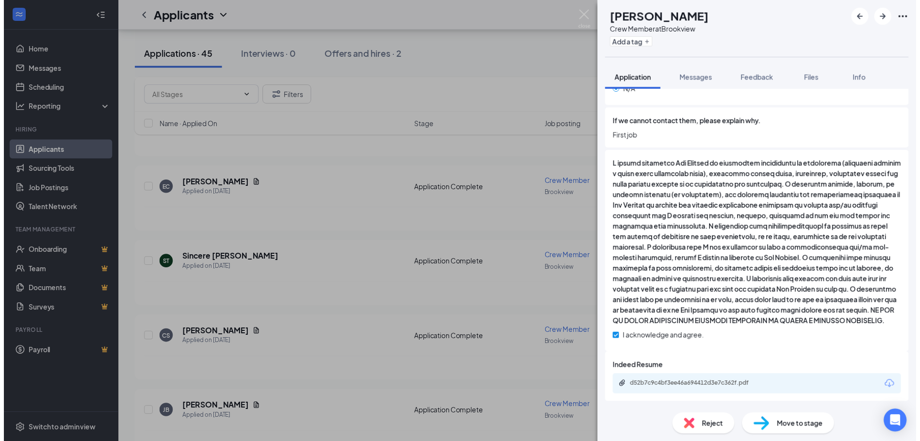
scroll to position [817, 0]
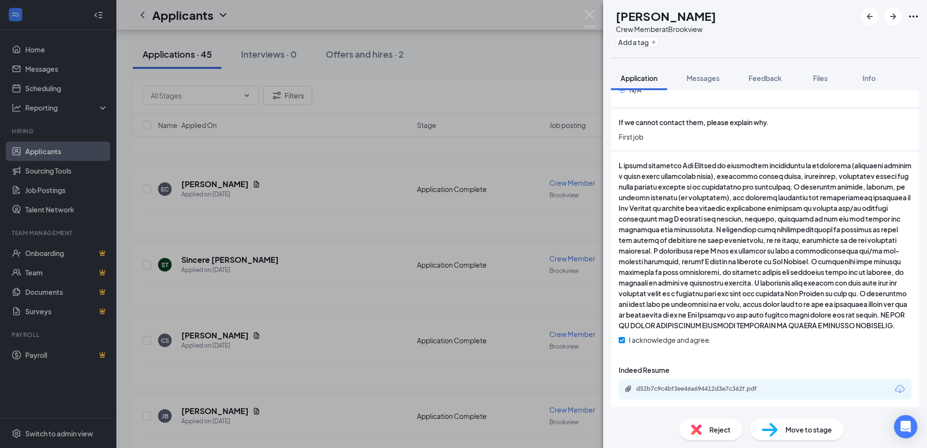
click at [495, 60] on div "[PERSON_NAME] [PERSON_NAME] Crew Member at [GEOGRAPHIC_DATA] Add a tag Applicat…" at bounding box center [463, 224] width 927 height 448
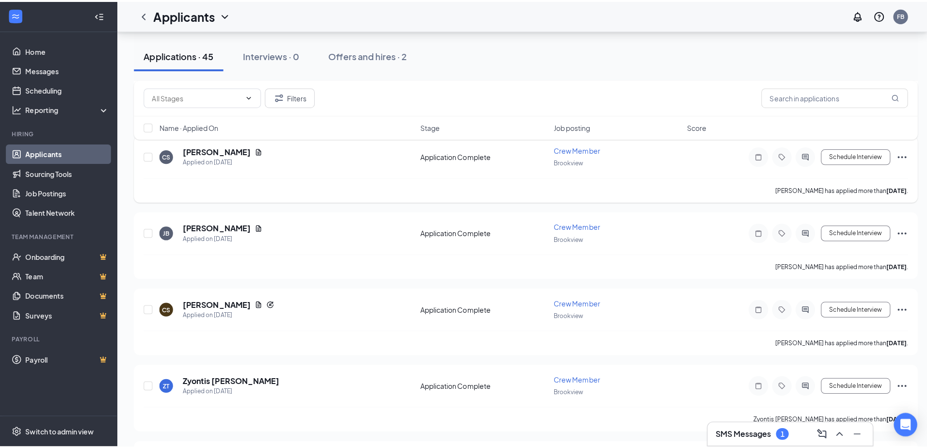
scroll to position [970, 0]
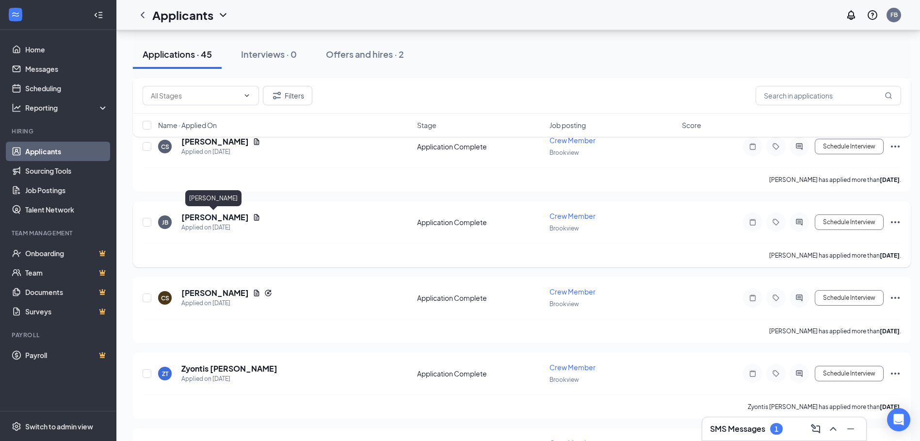
click at [192, 219] on h5 "[PERSON_NAME]" at bounding box center [214, 217] width 67 height 11
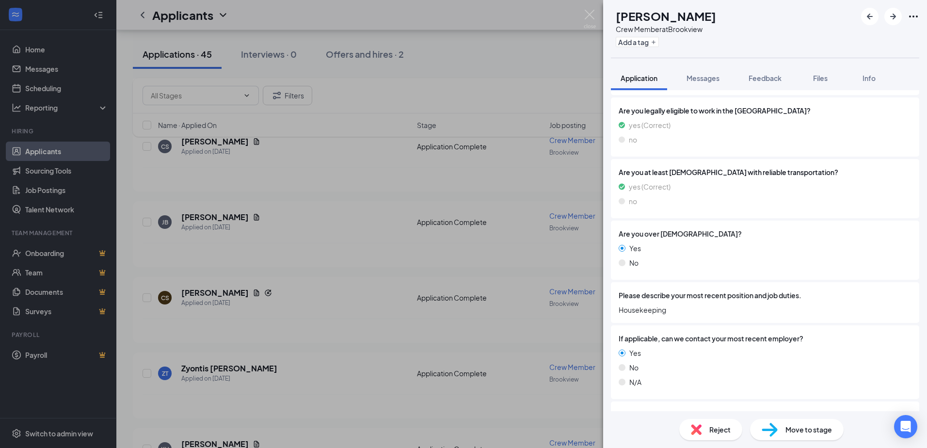
scroll to position [804, 0]
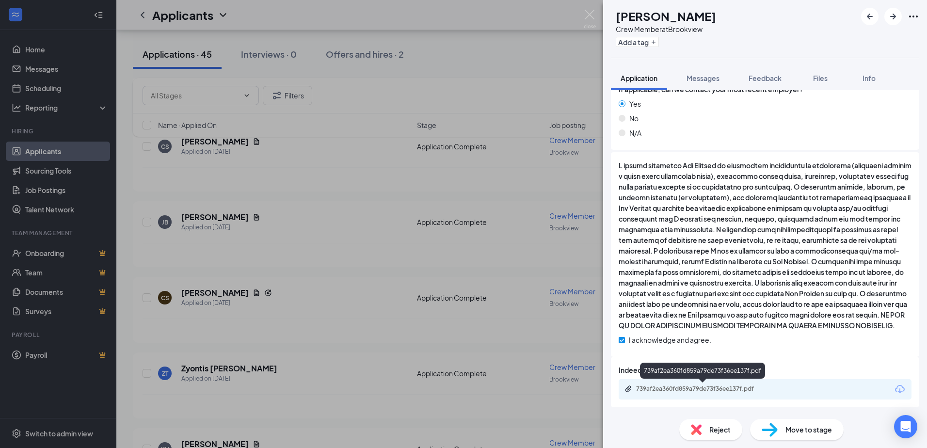
click at [733, 391] on div "739af2ea360fd859a79de73f36ee137f.pdf" at bounding box center [704, 389] width 136 height 8
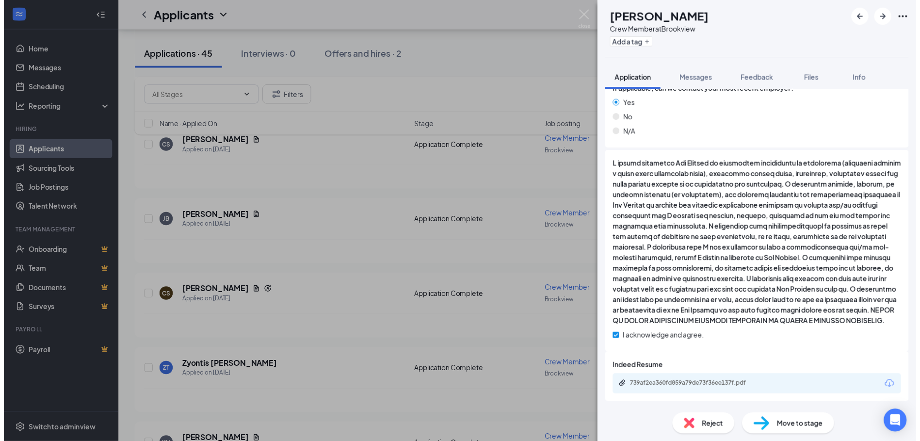
scroll to position [801, 0]
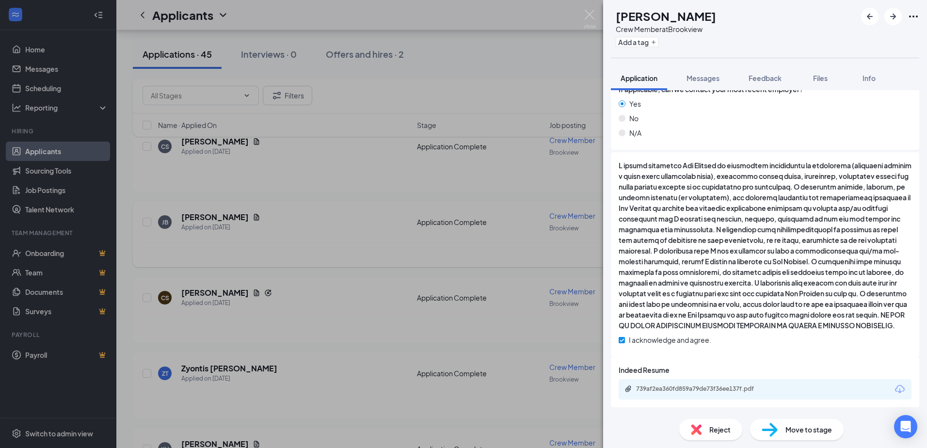
click at [307, 259] on div "JB [PERSON_NAME] Crew Member at [GEOGRAPHIC_DATA] Add a tag Application Message…" at bounding box center [463, 224] width 927 height 448
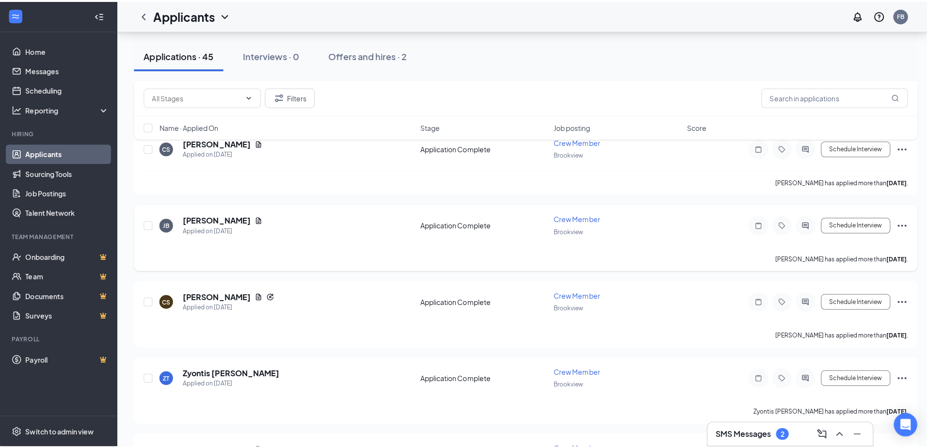
scroll to position [1018, 0]
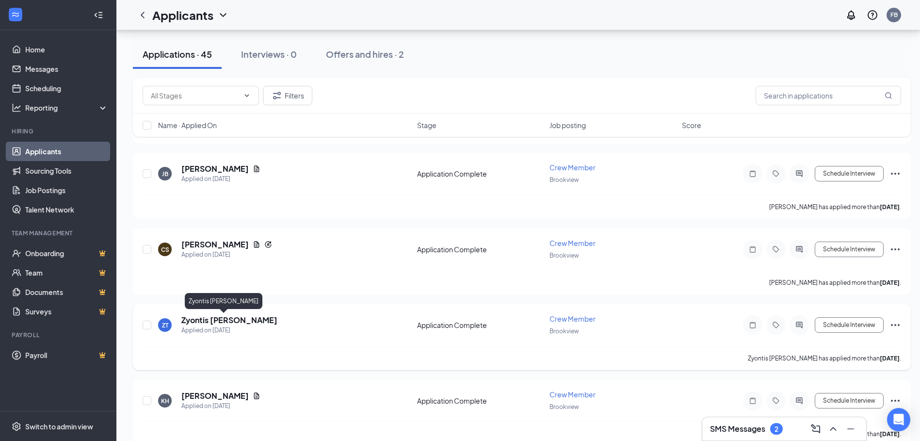
click at [227, 317] on h5 "Zyontis [PERSON_NAME]" at bounding box center [229, 320] width 96 height 11
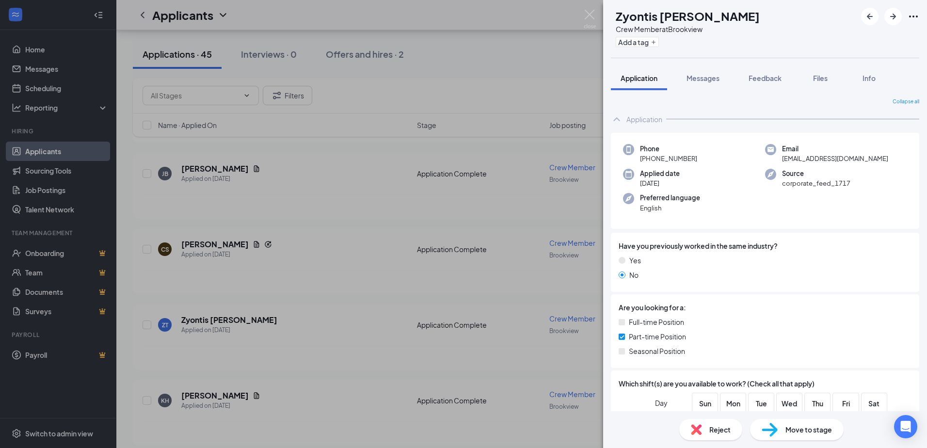
click at [371, 100] on div "ZT Zyontis [PERSON_NAME] Crew Member at [GEOGRAPHIC_DATA] Add a tag Application…" at bounding box center [463, 224] width 927 height 448
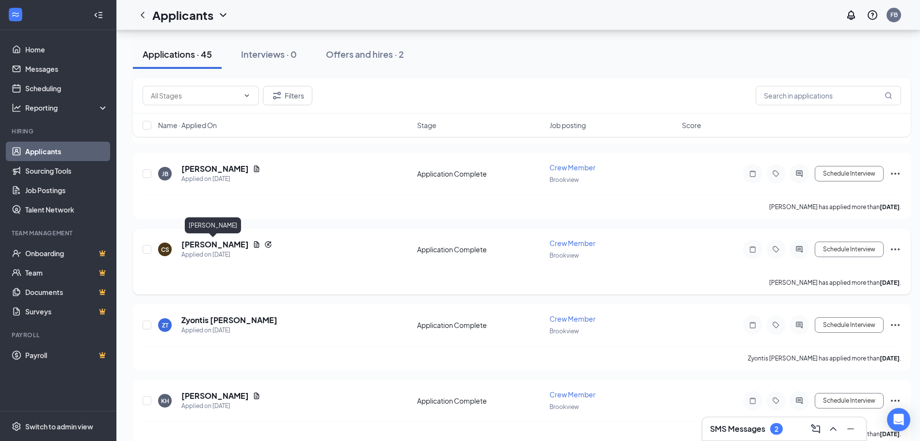
click at [210, 246] on h5 "[PERSON_NAME]" at bounding box center [214, 244] width 67 height 11
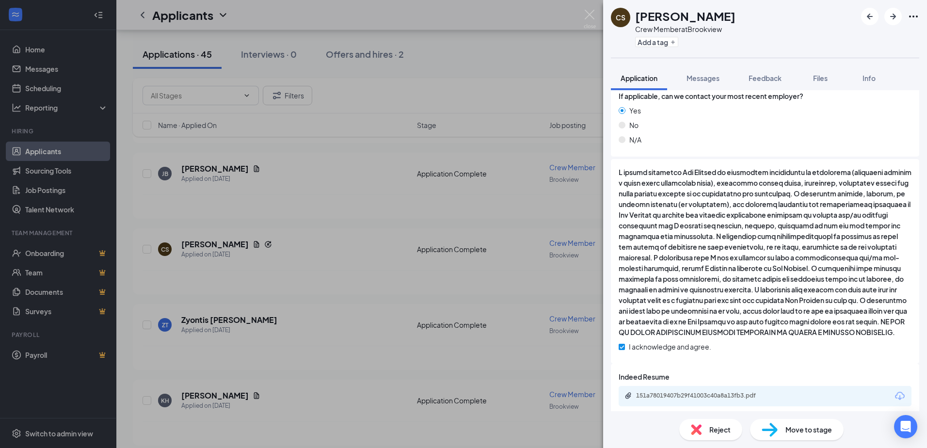
scroll to position [804, 0]
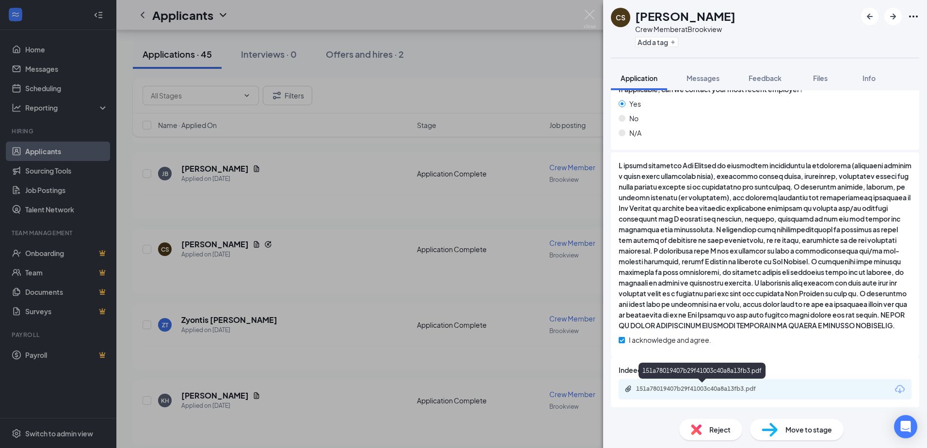
click at [731, 392] on div "151a78019407b29f41003c40a8a13fb3.pdf" at bounding box center [704, 389] width 136 height 8
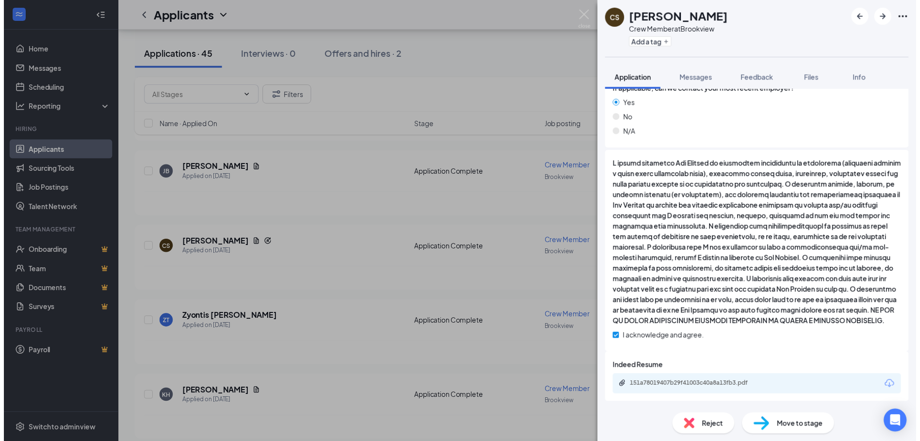
scroll to position [801, 0]
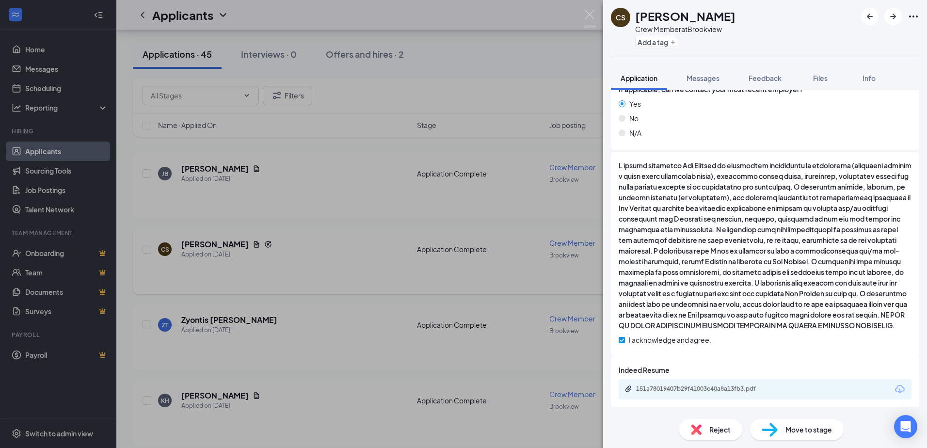
click at [349, 186] on div "CS [PERSON_NAME] Crew Member at [GEOGRAPHIC_DATA] Add a tag Application Message…" at bounding box center [463, 224] width 927 height 448
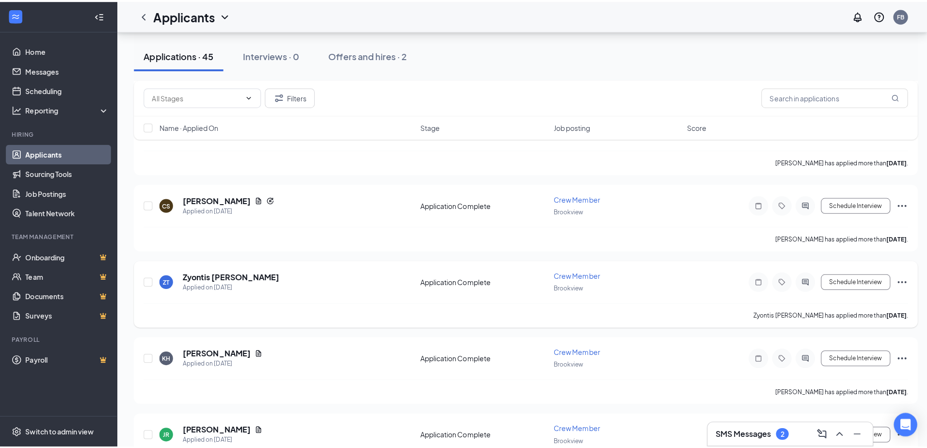
scroll to position [1067, 0]
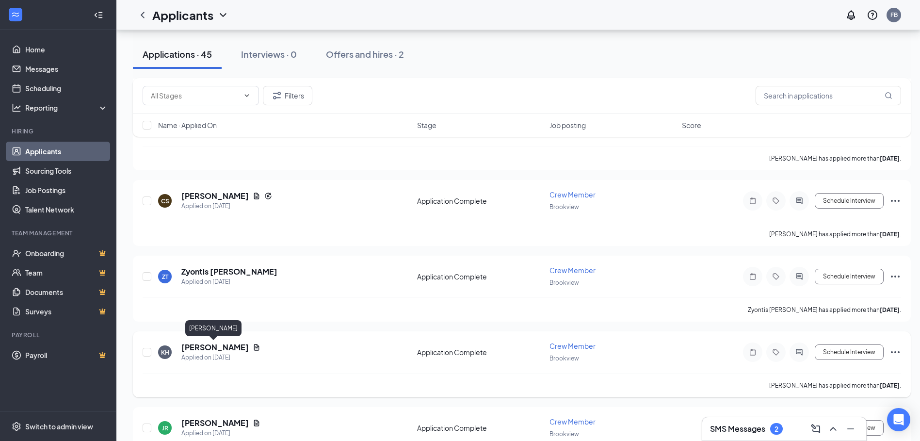
click at [210, 346] on h5 "[PERSON_NAME]" at bounding box center [214, 347] width 67 height 11
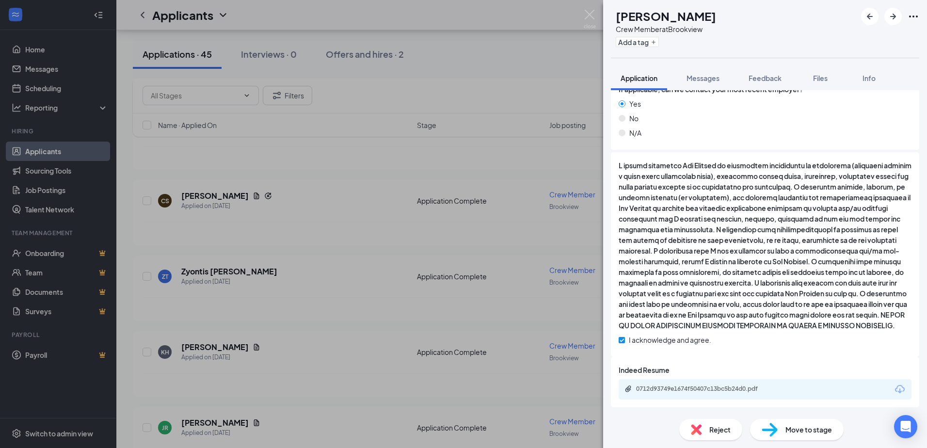
scroll to position [804, 0]
click at [737, 389] on div "0712d93749e1674f50407c13bc5b24d0.pdf" at bounding box center [704, 389] width 136 height 8
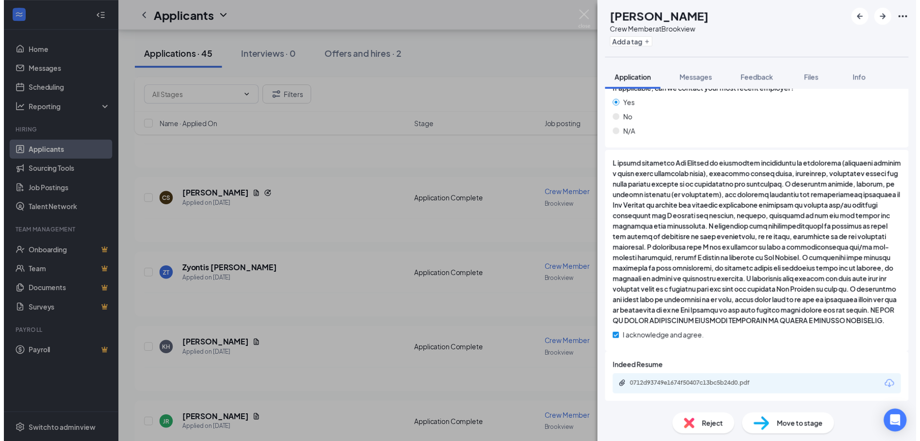
scroll to position [801, 0]
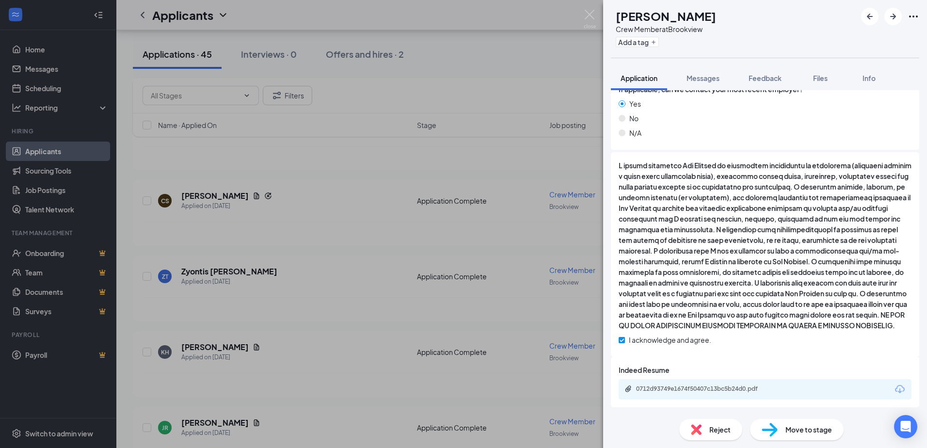
click at [314, 364] on div "KH [PERSON_NAME] Crew Member at [GEOGRAPHIC_DATA] Add a tag Application Message…" at bounding box center [463, 224] width 927 height 448
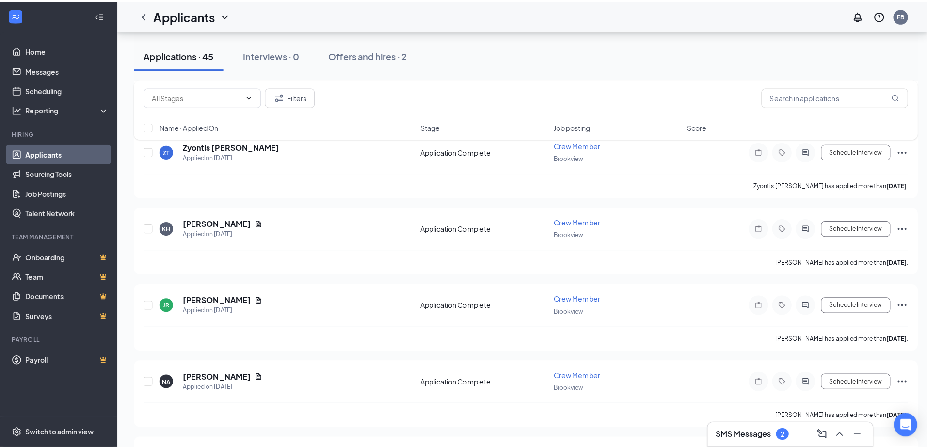
scroll to position [1212, 0]
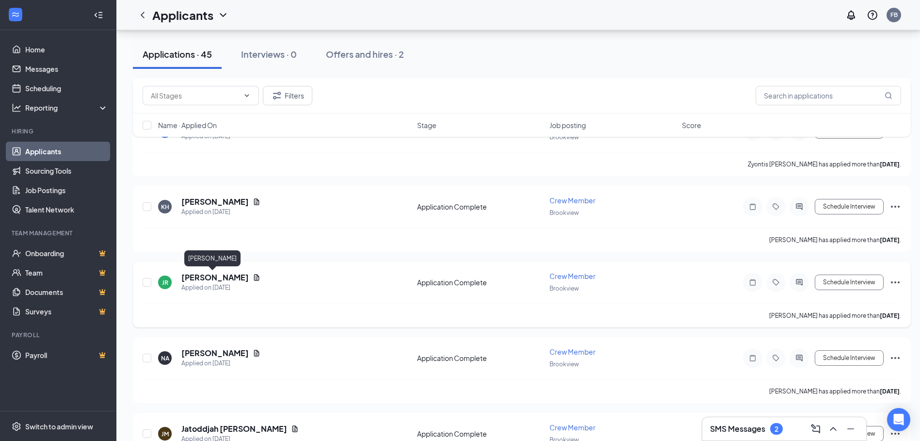
click at [221, 278] on h5 "[PERSON_NAME]" at bounding box center [214, 277] width 67 height 11
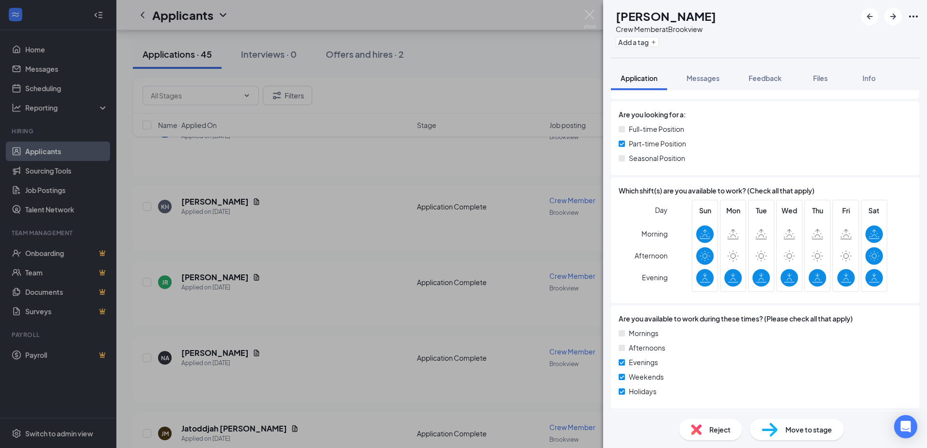
scroll to position [194, 0]
